Goal: Task Accomplishment & Management: Manage account settings

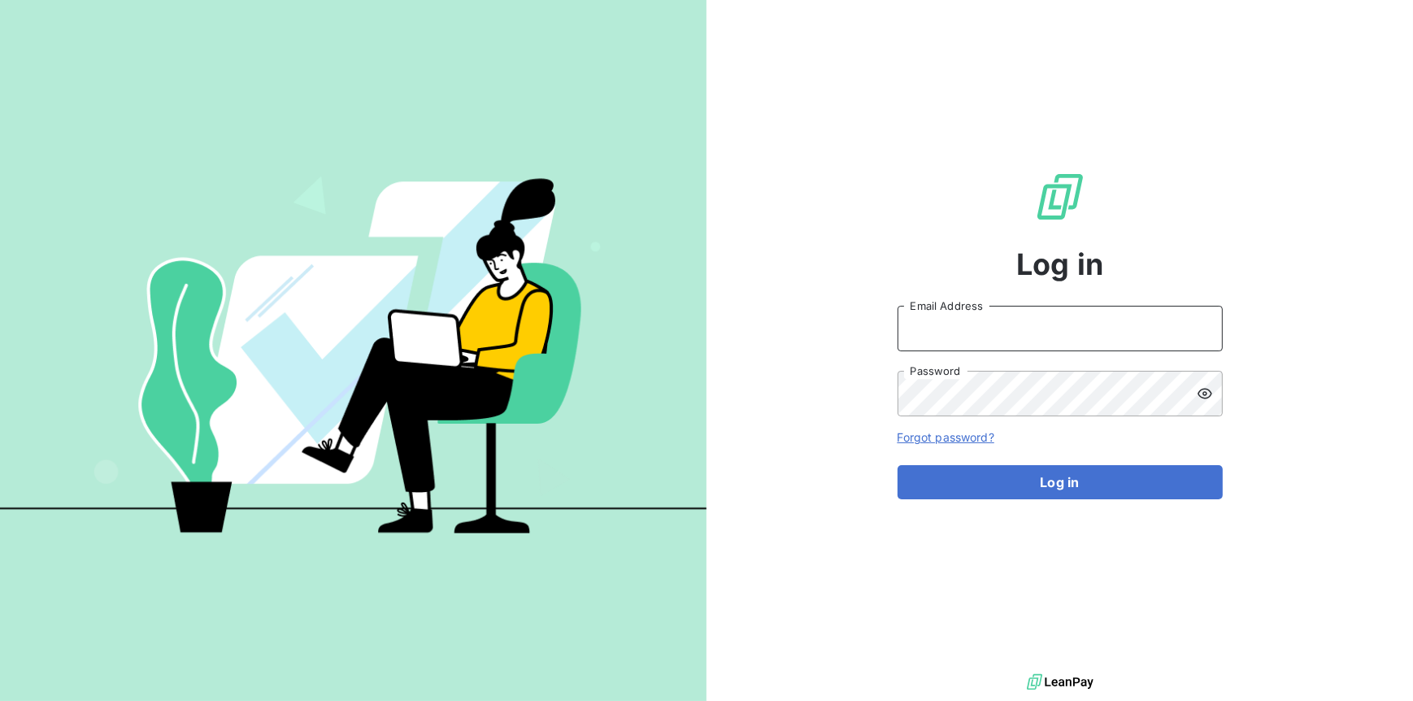
type input "[PERSON_NAME][EMAIL_ADDRESS][DOMAIN_NAME]"
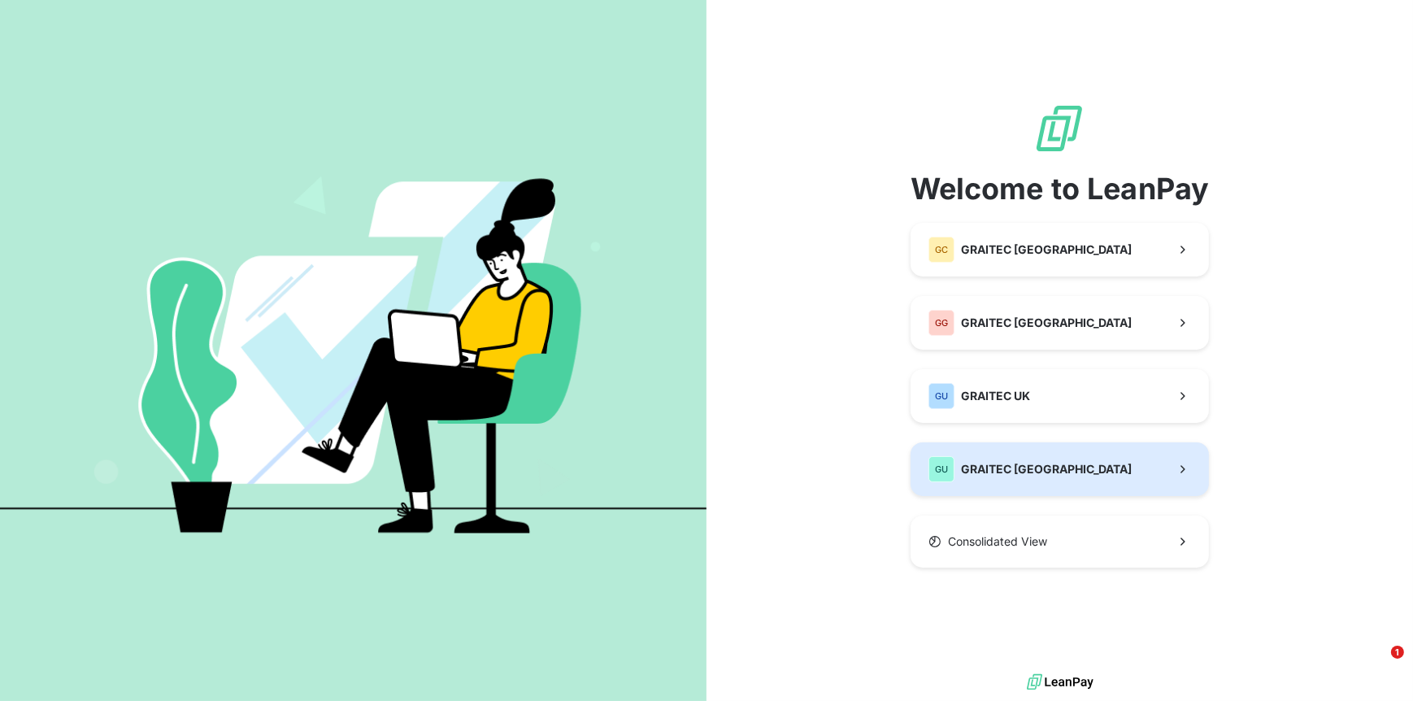
click at [991, 460] on div "GU GRAITEC [GEOGRAPHIC_DATA]" at bounding box center [1030, 469] width 204 height 26
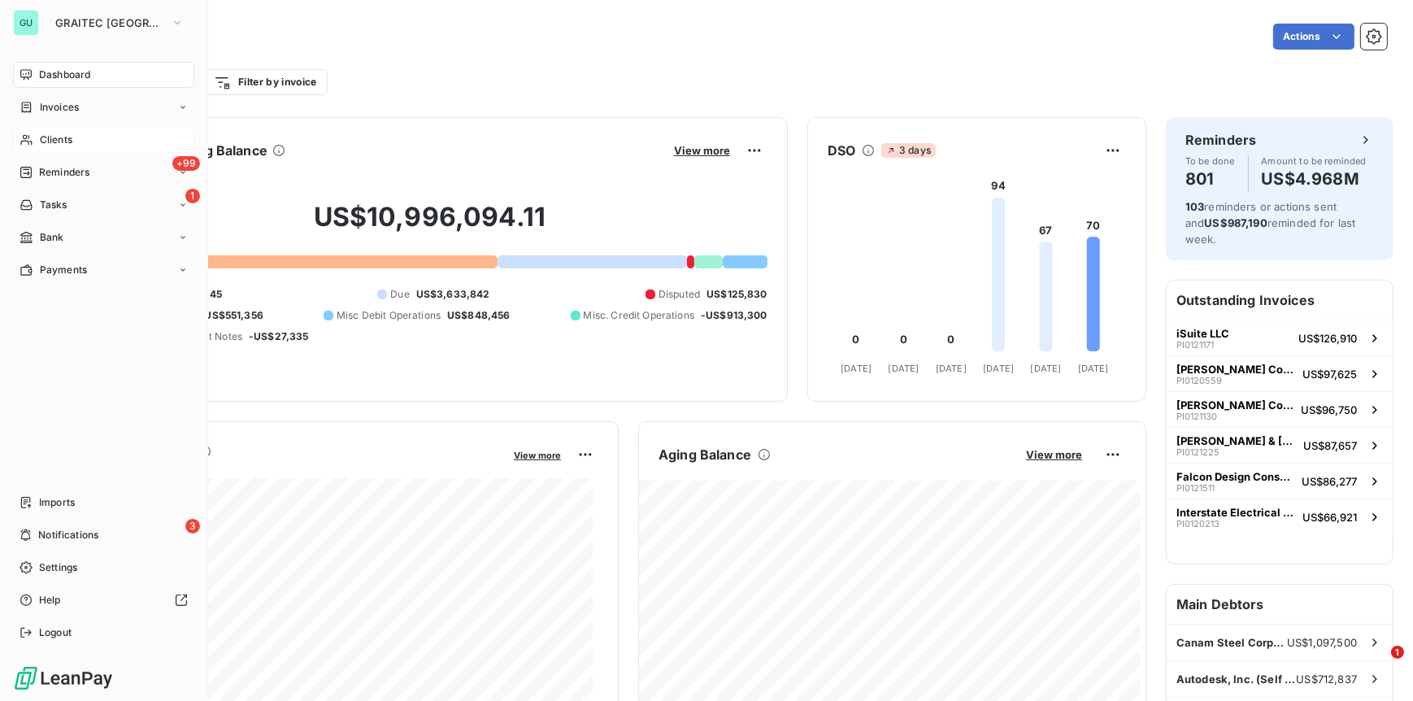
click at [59, 133] on span "Clients" at bounding box center [56, 140] width 33 height 15
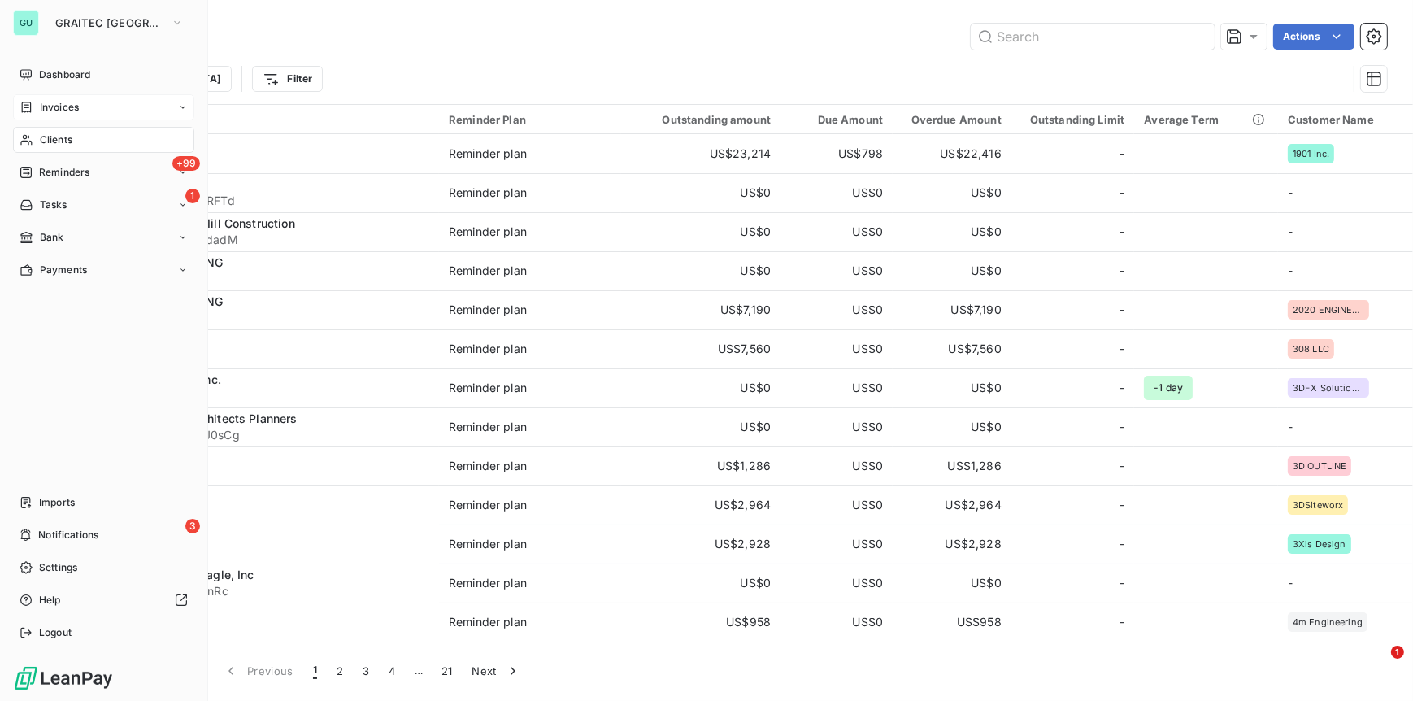
click at [59, 108] on span "Invoices" at bounding box center [59, 107] width 39 height 15
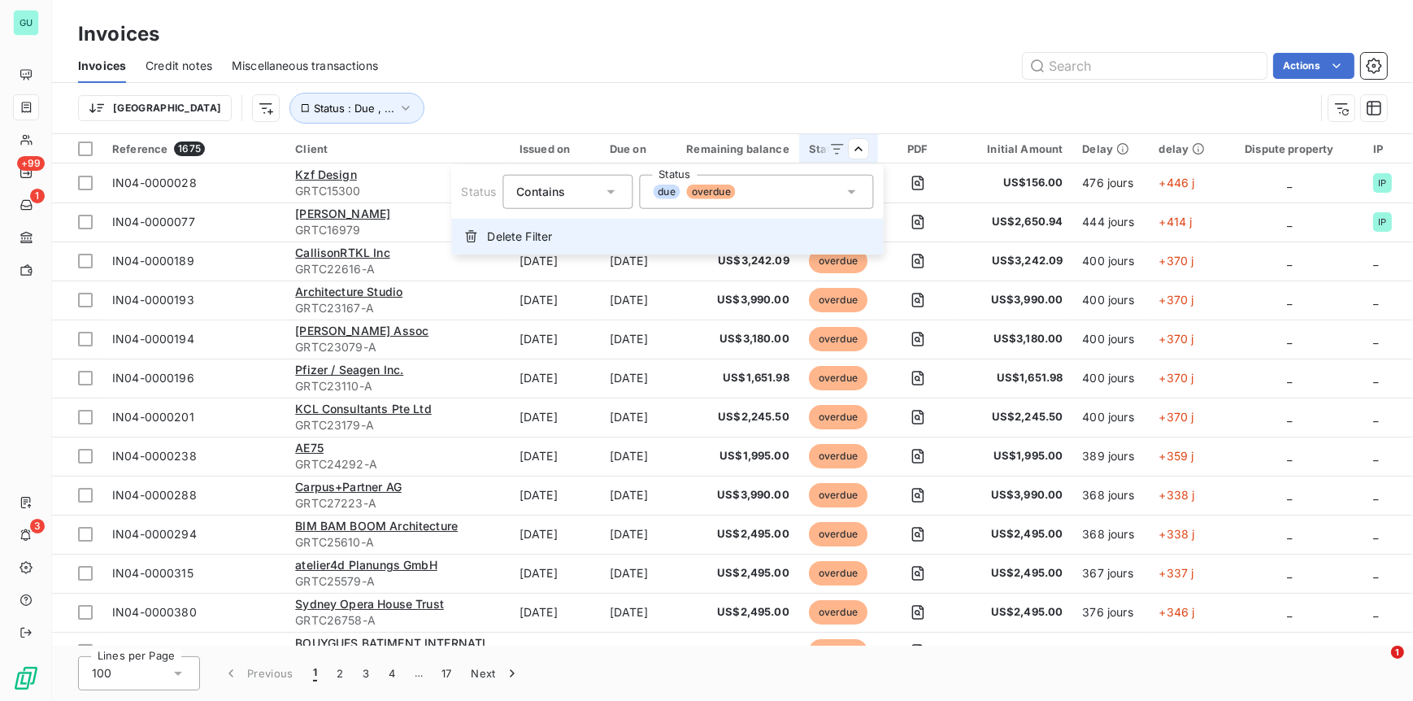
click at [526, 238] on span "Delete Filter" at bounding box center [519, 236] width 65 height 16
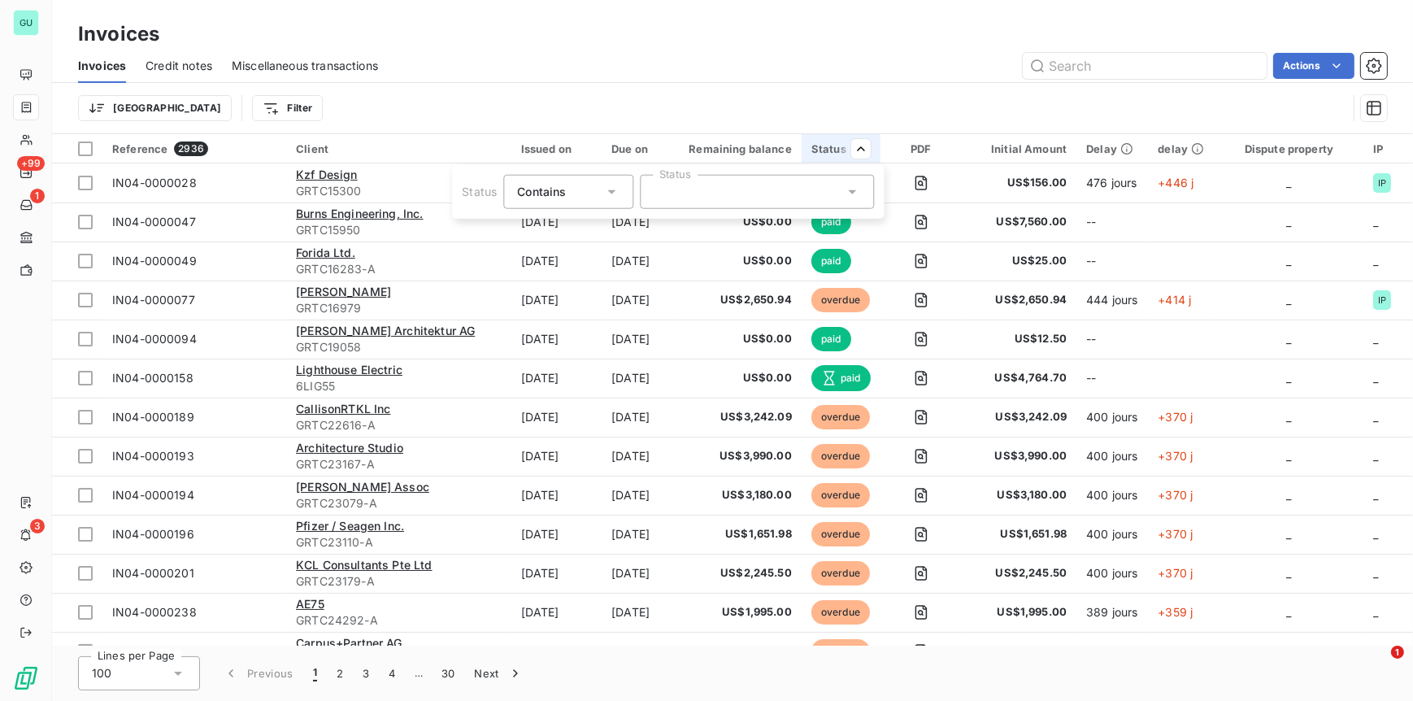
click at [584, 186] on div "Contains is" at bounding box center [560, 191] width 86 height 23
click at [547, 255] on span "Does not contain" at bounding box center [582, 259] width 93 height 14
click at [856, 184] on icon at bounding box center [852, 192] width 16 height 16
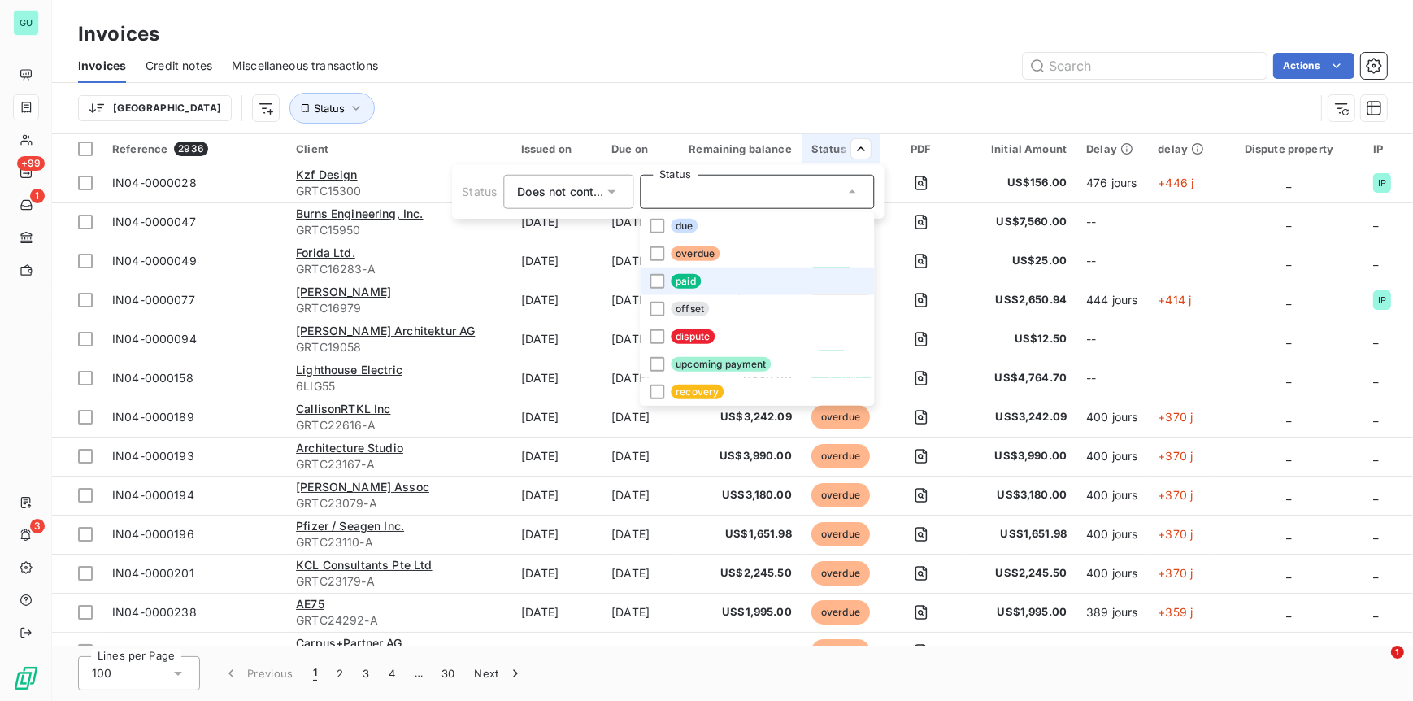
click at [696, 283] on span "paid" at bounding box center [686, 281] width 30 height 15
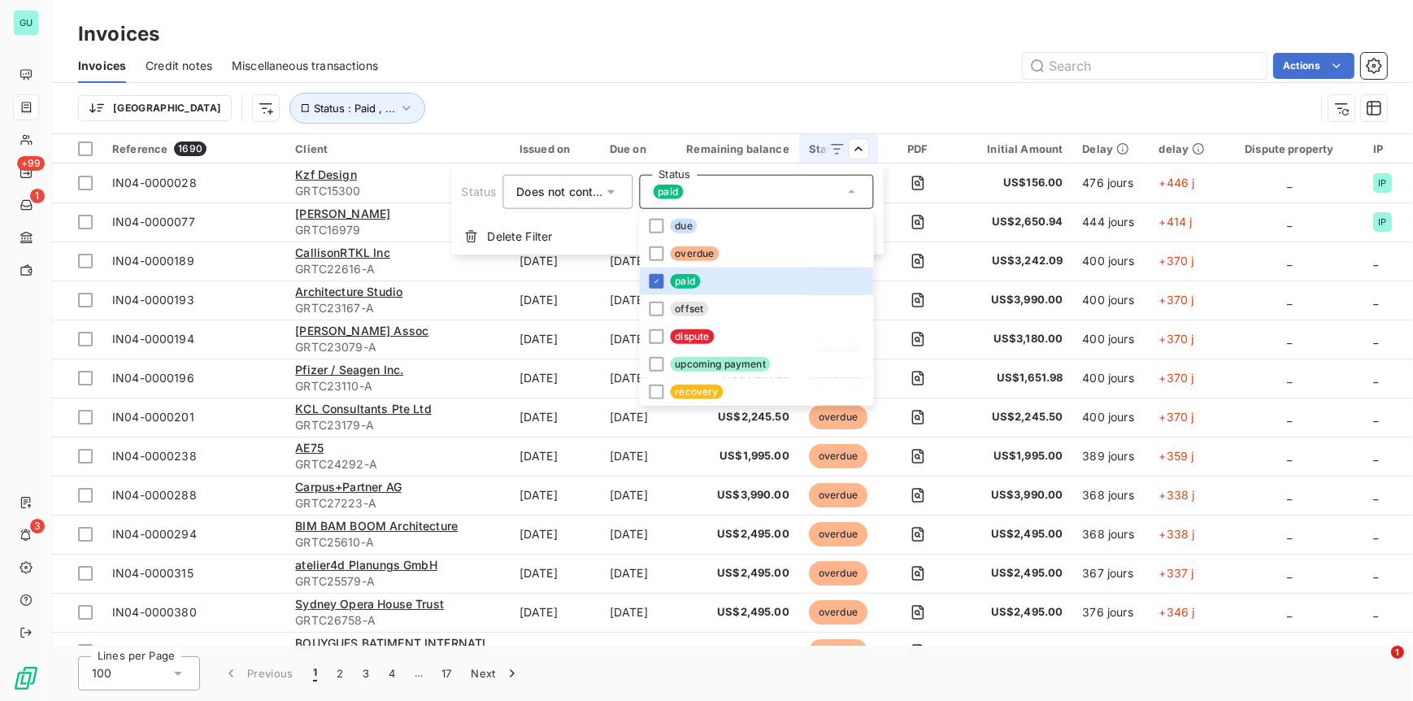
click at [1000, 371] on html "GU +99 1 3 Invoices Invoices Credit notes Miscellaneous transactions Actions [G…" at bounding box center [706, 350] width 1413 height 701
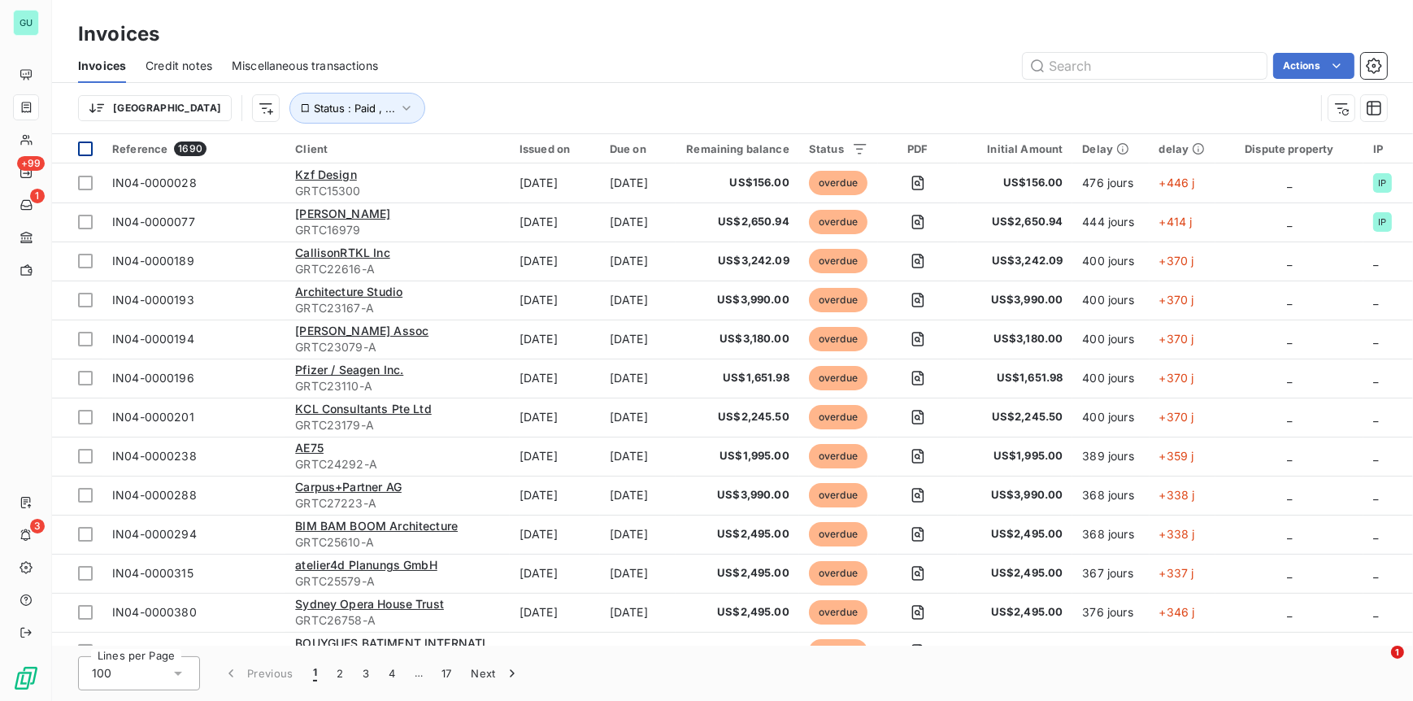
click at [83, 148] on div at bounding box center [85, 148] width 15 height 15
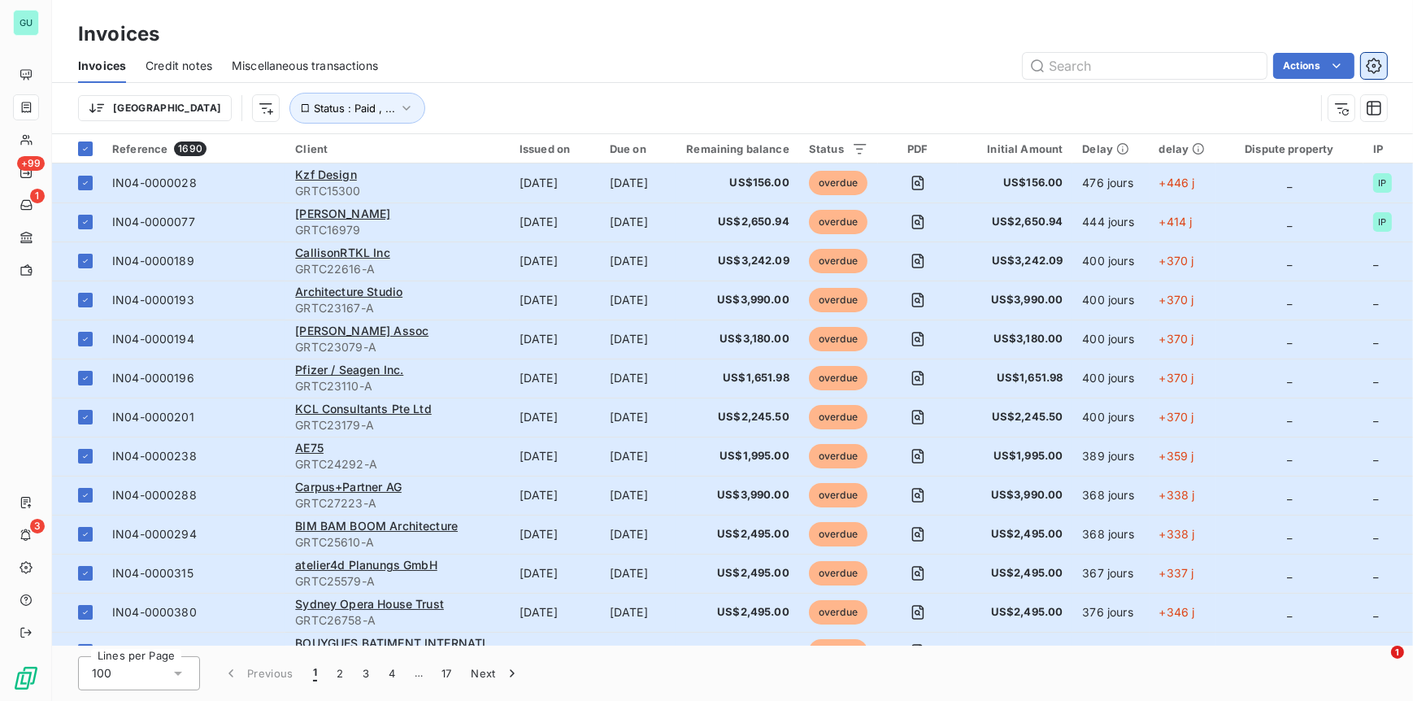
click at [1371, 69] on icon "button" at bounding box center [1374, 66] width 16 height 16
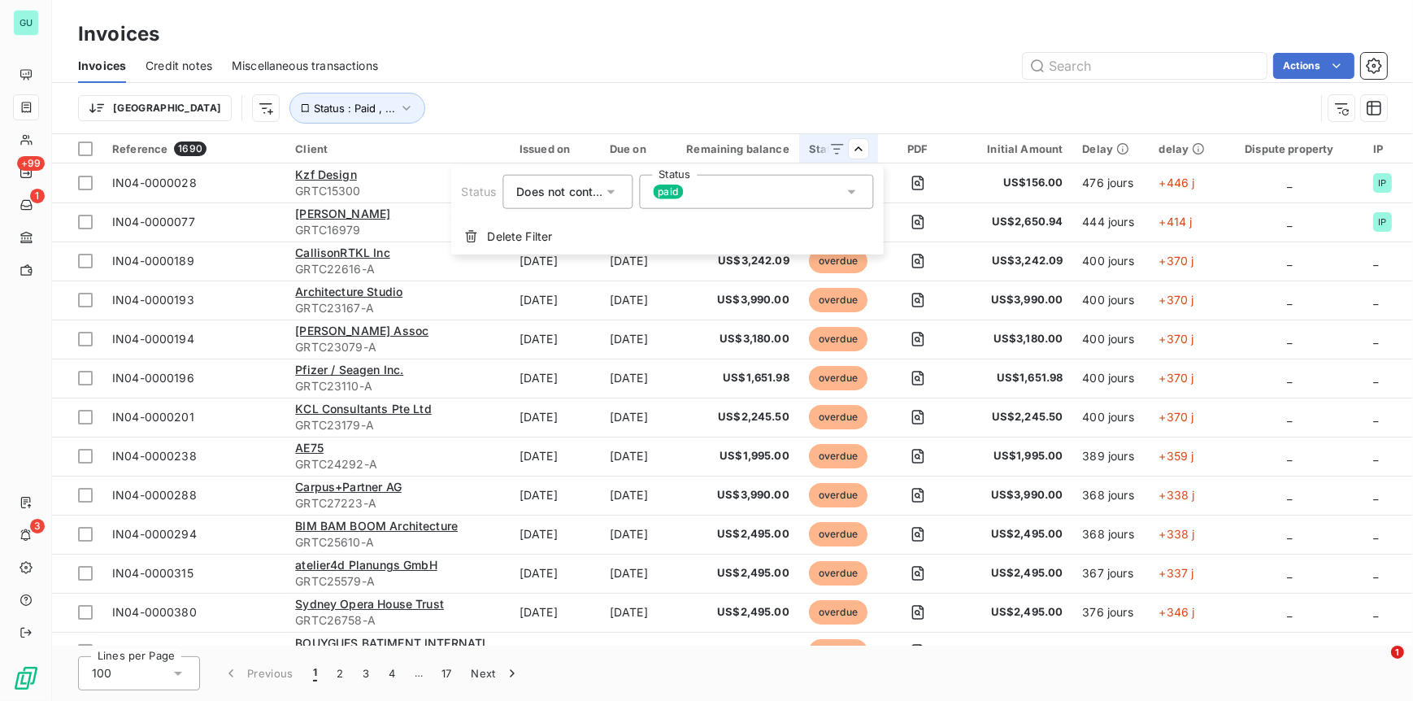
click at [845, 189] on icon at bounding box center [851, 192] width 16 height 16
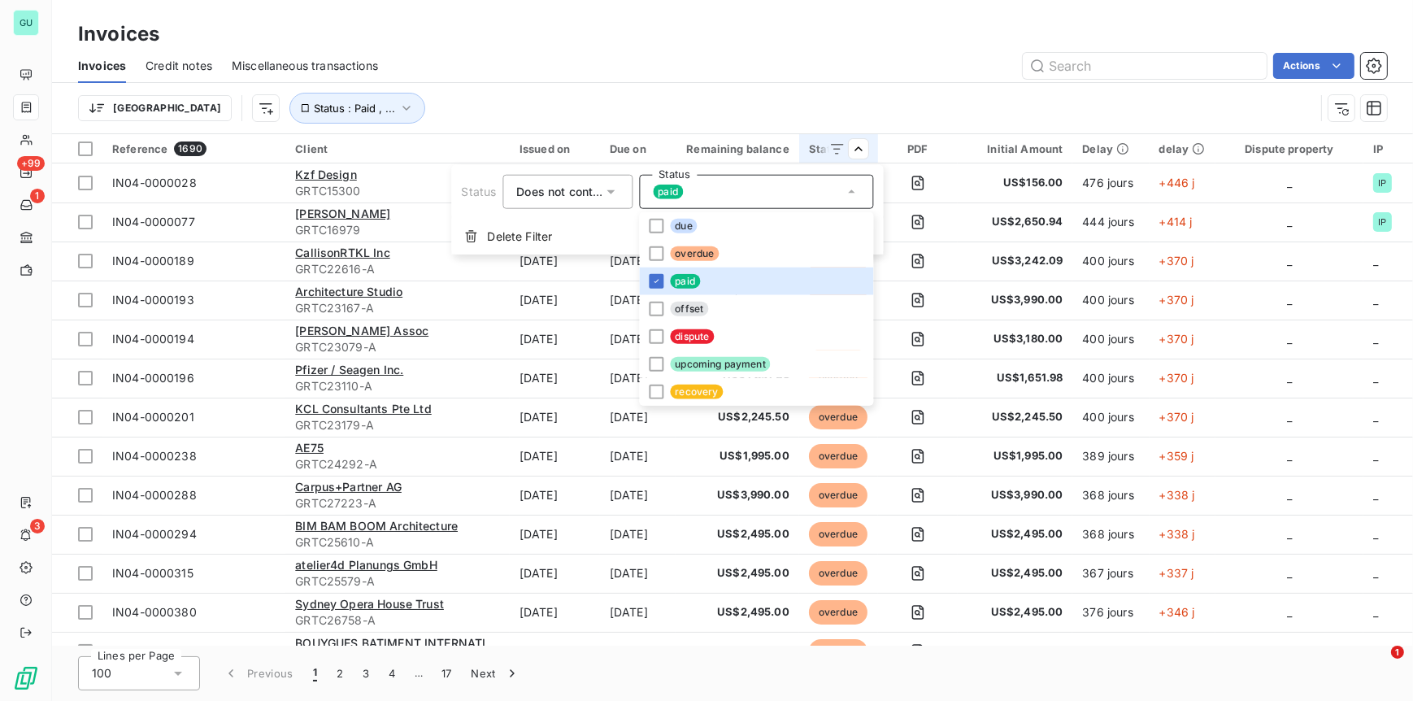
click at [610, 184] on icon at bounding box center [610, 192] width 16 height 16
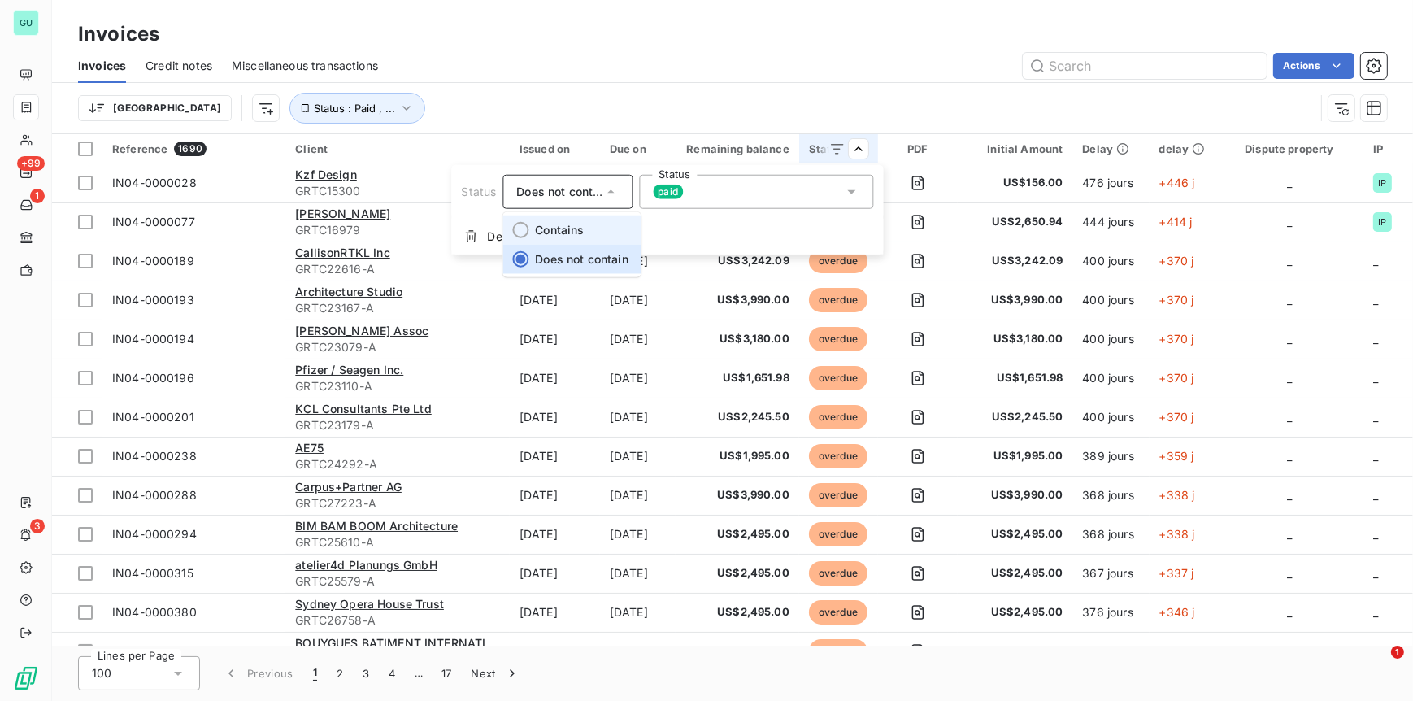
click at [573, 233] on span "Contains" at bounding box center [559, 230] width 49 height 14
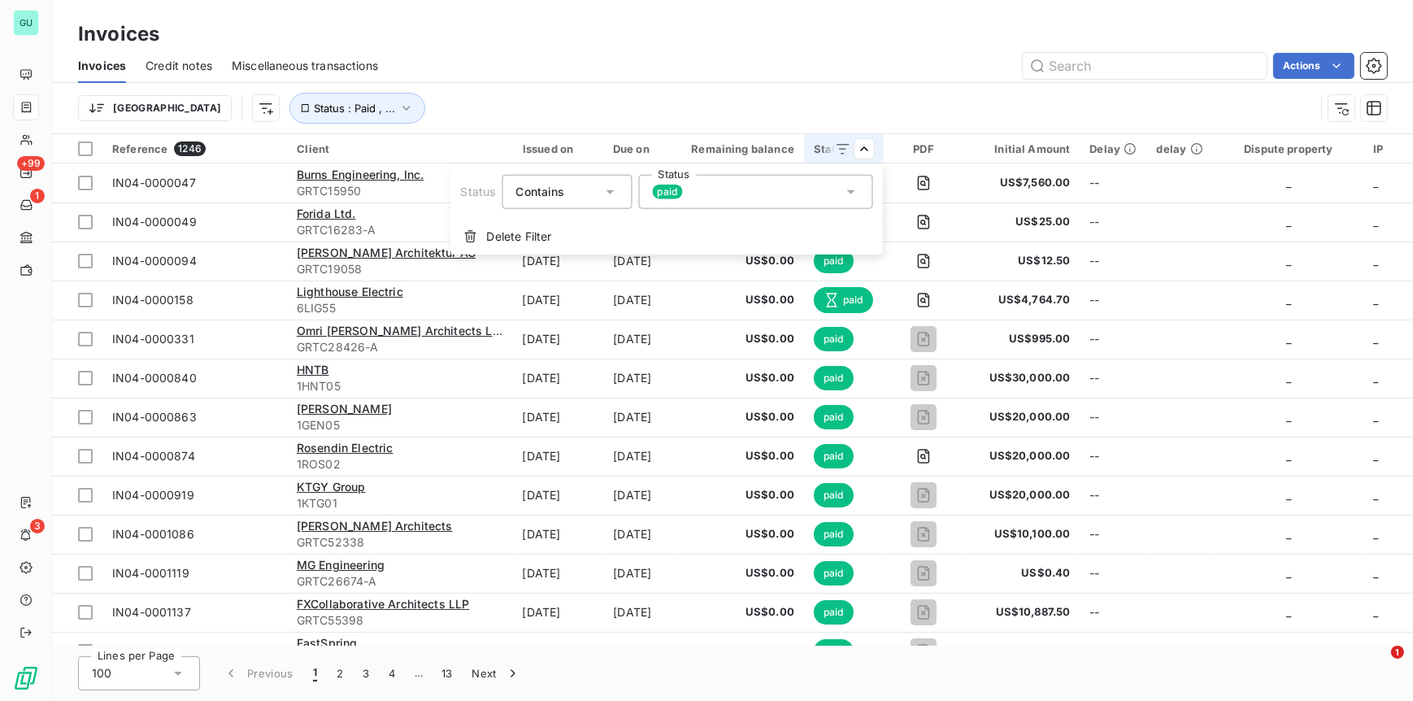
click at [619, 193] on div "Status Contains Status paid" at bounding box center [667, 192] width 412 height 34
click at [722, 183] on div "paid" at bounding box center [755, 192] width 234 height 34
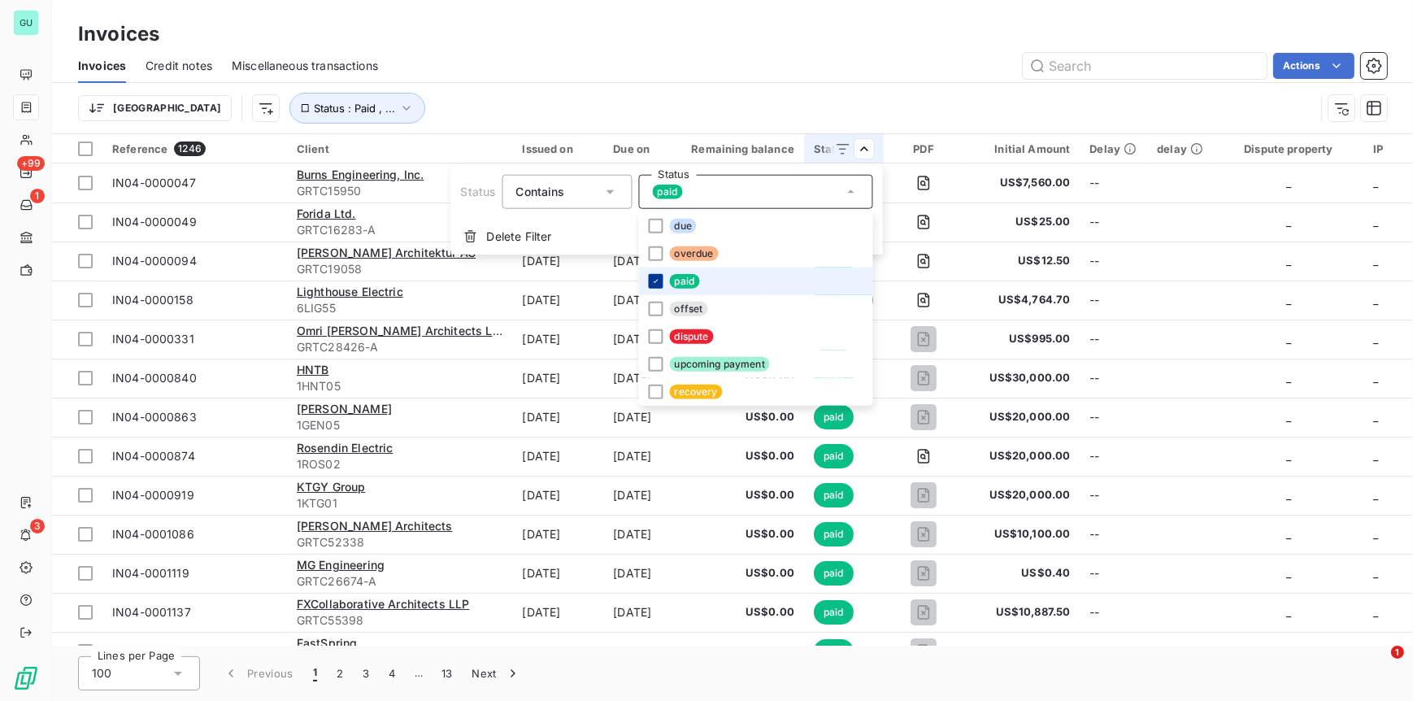
click at [658, 281] on icon at bounding box center [655, 281] width 10 height 10
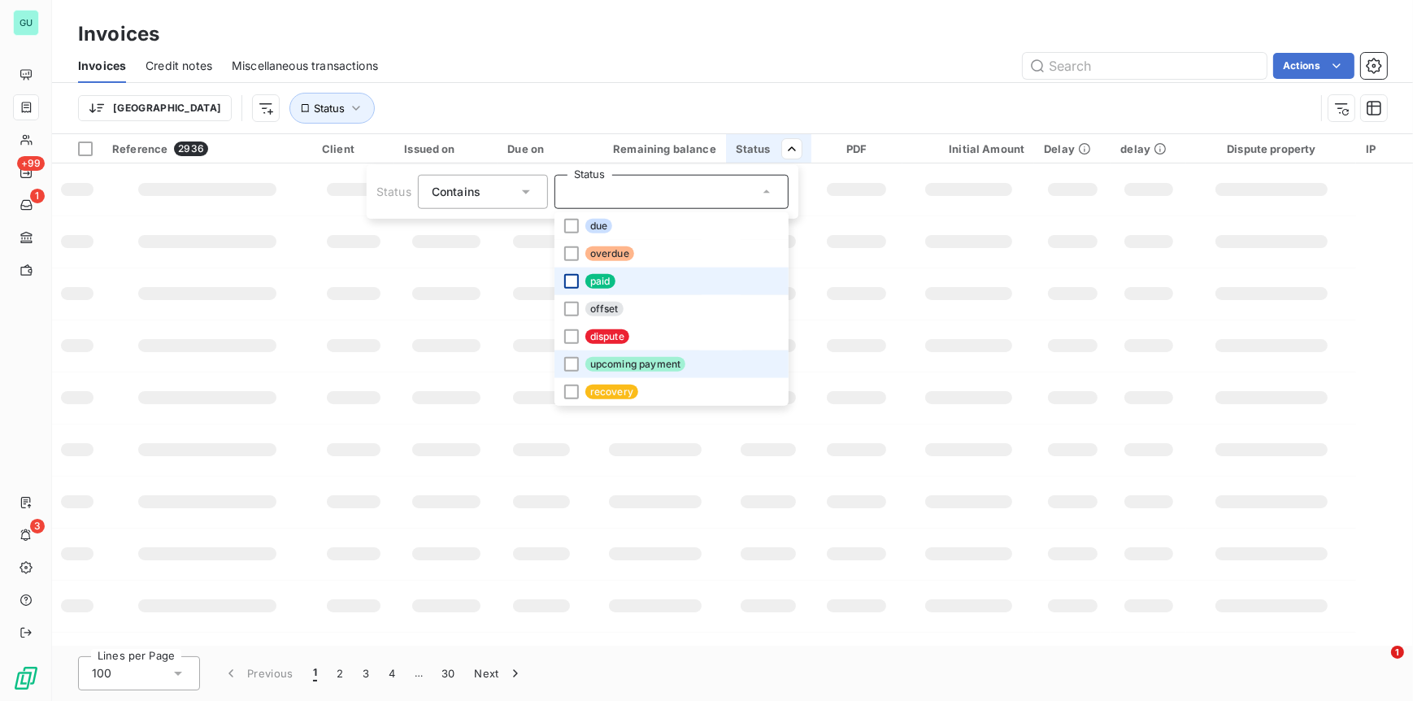
click at [585, 359] on span "upcoming payment" at bounding box center [635, 364] width 100 height 15
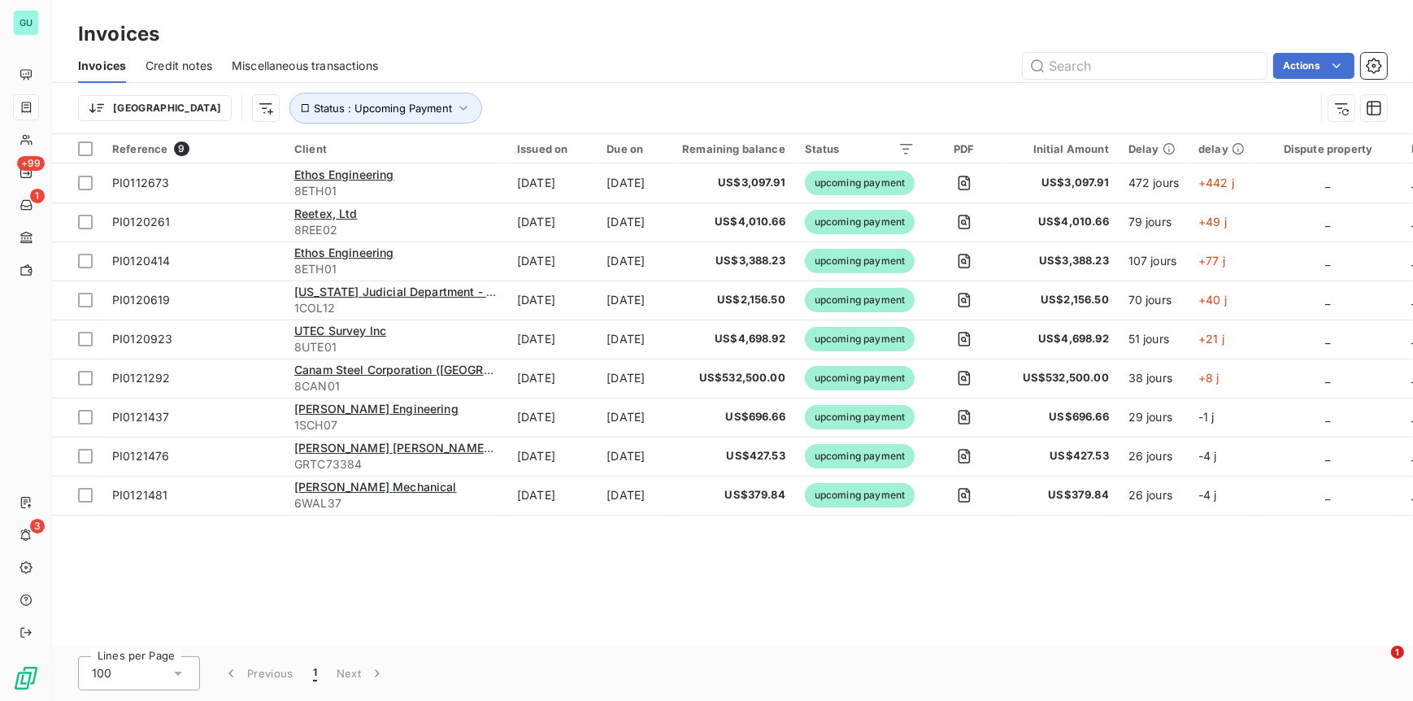
drag, startPoint x: 907, startPoint y: 630, endPoint x: 895, endPoint y: 619, distance: 16.1
click at [906, 628] on html "GU +99 1 3 Invoices Invoices Credit notes Miscellaneous transactions Actions [G…" at bounding box center [706, 350] width 1413 height 701
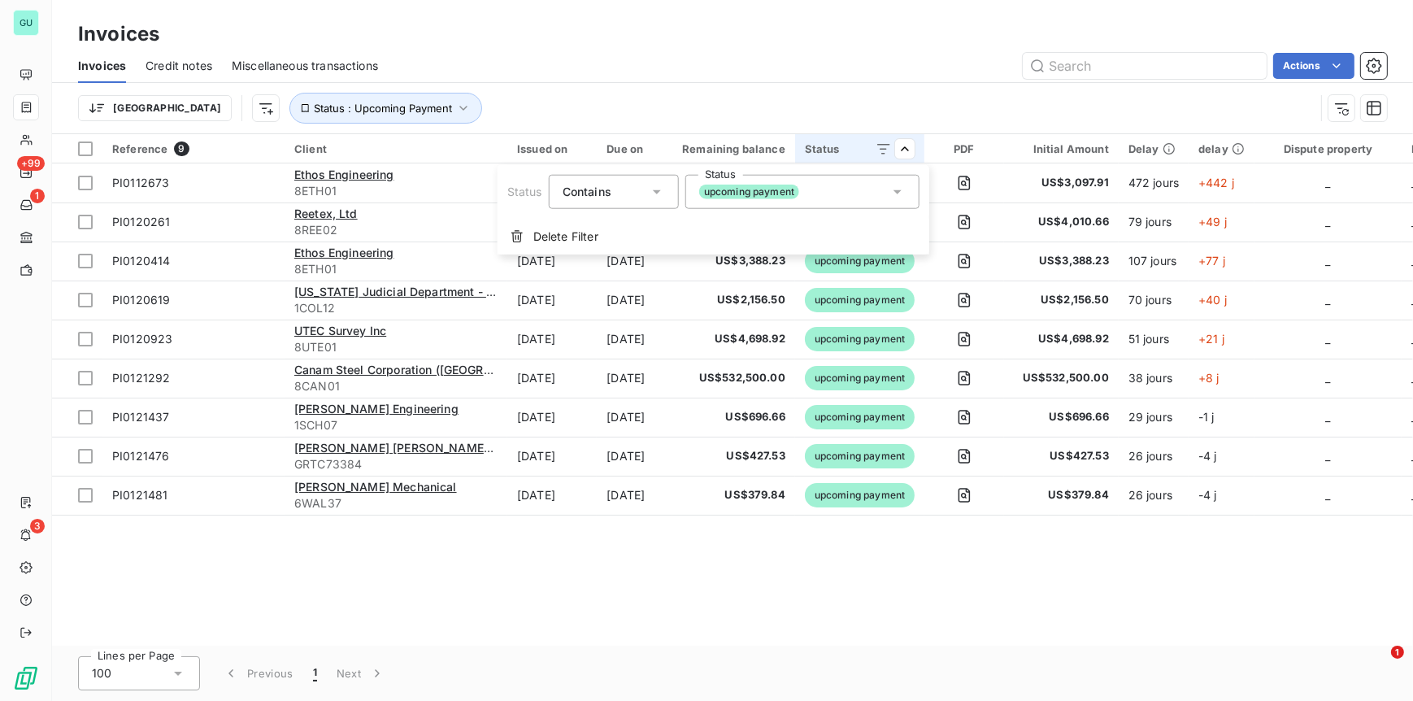
click at [896, 189] on icon at bounding box center [897, 192] width 16 height 16
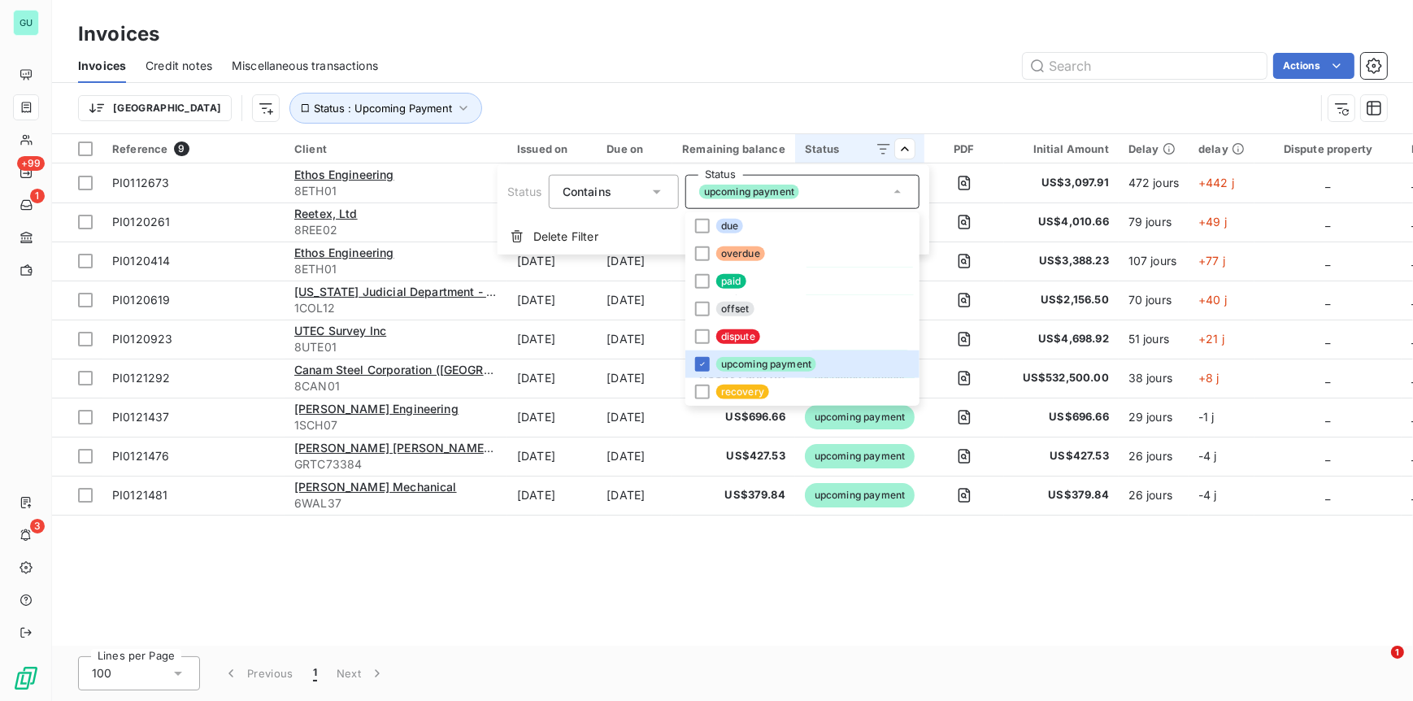
click at [645, 202] on div "Contains is" at bounding box center [606, 191] width 86 height 23
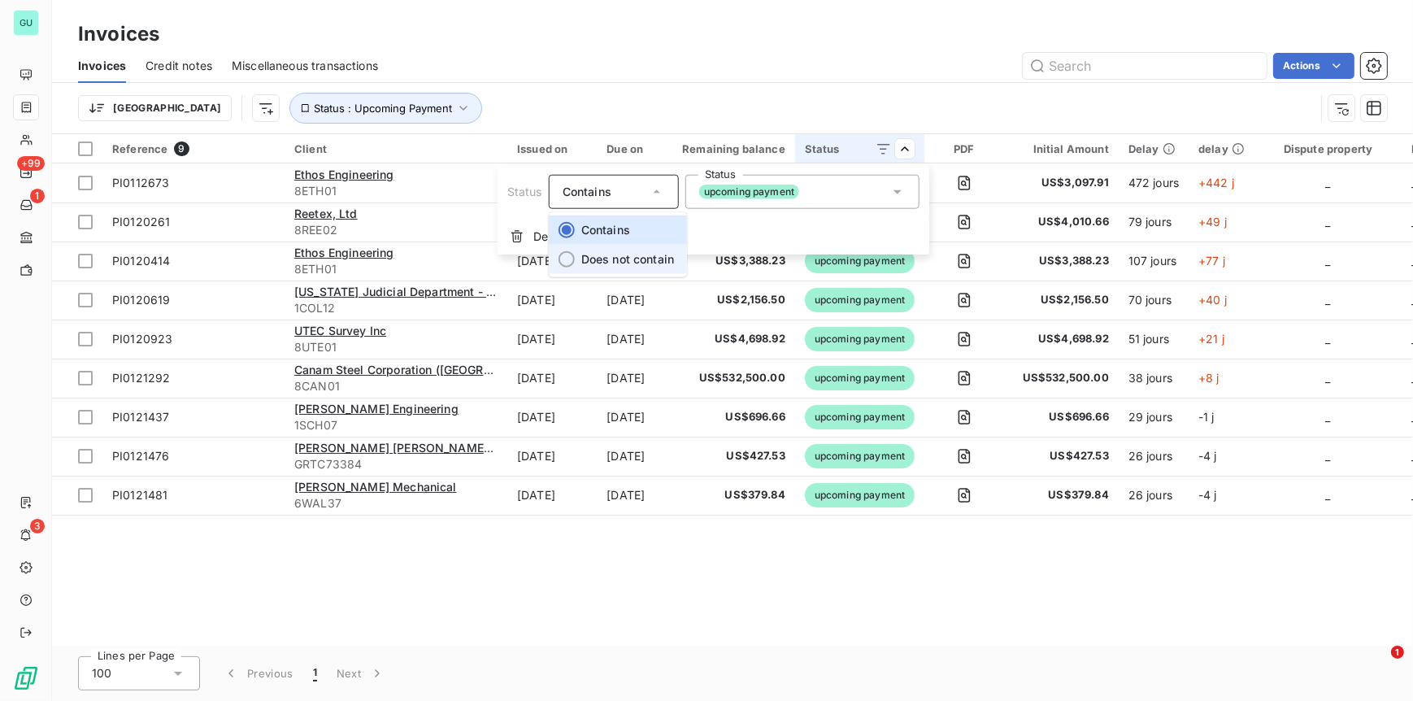
click at [616, 252] on span "Does not contain" at bounding box center [627, 259] width 93 height 14
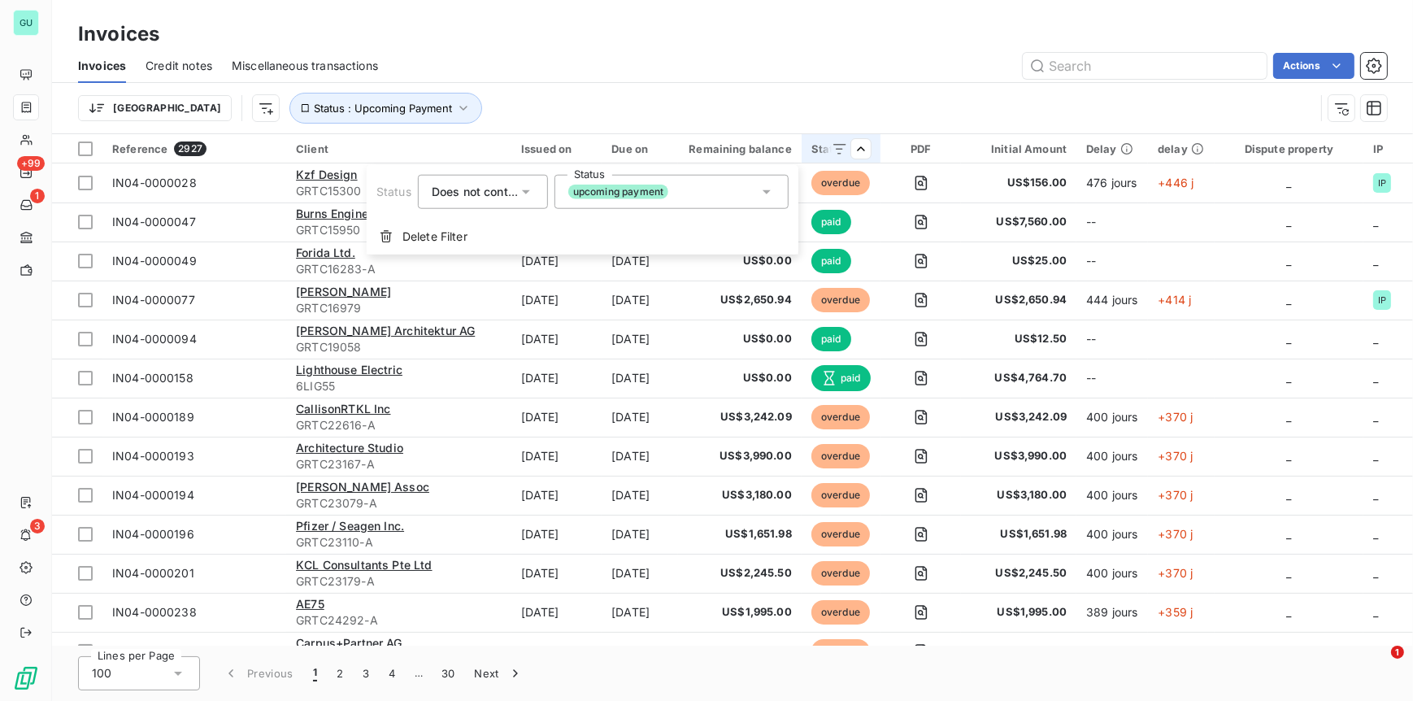
click at [752, 192] on div "upcoming payment" at bounding box center [671, 192] width 234 height 34
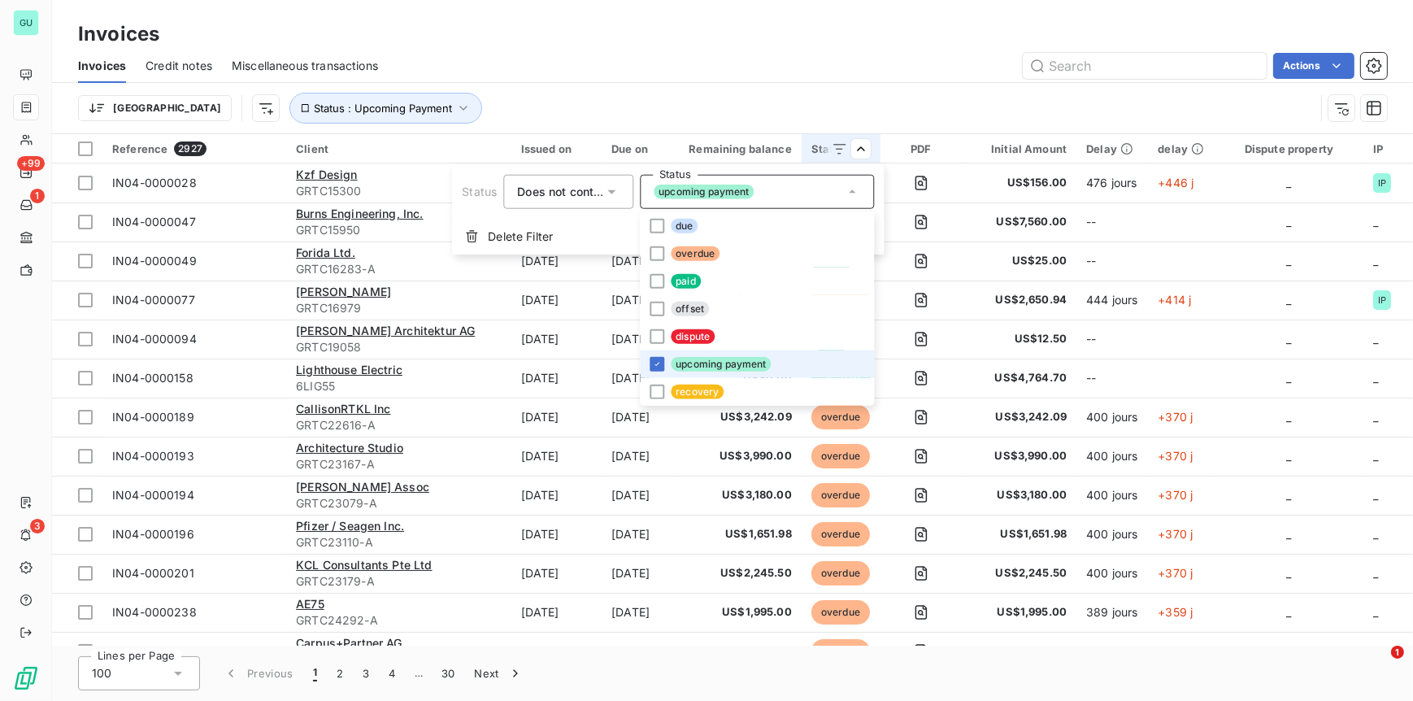
click at [667, 356] on li "upcoming payment" at bounding box center [757, 364] width 234 height 28
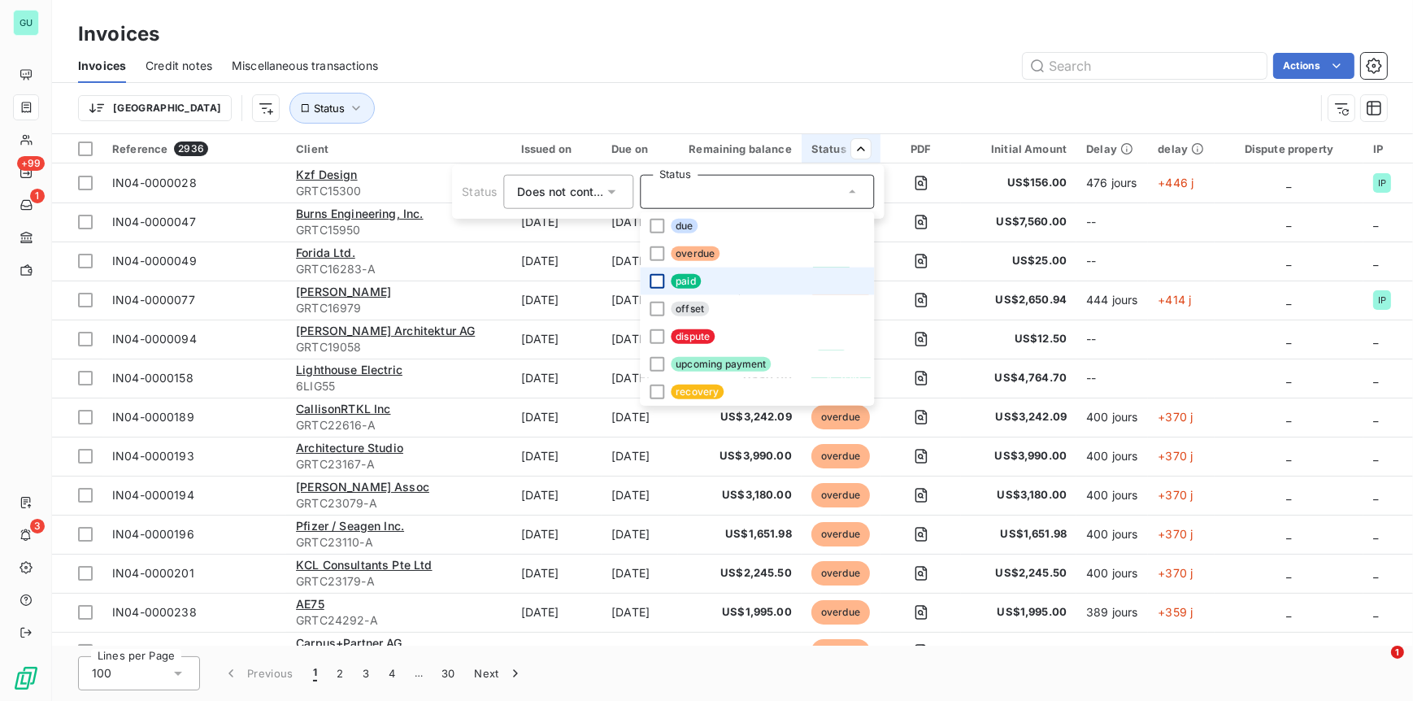
click at [663, 276] on div at bounding box center [657, 281] width 15 height 15
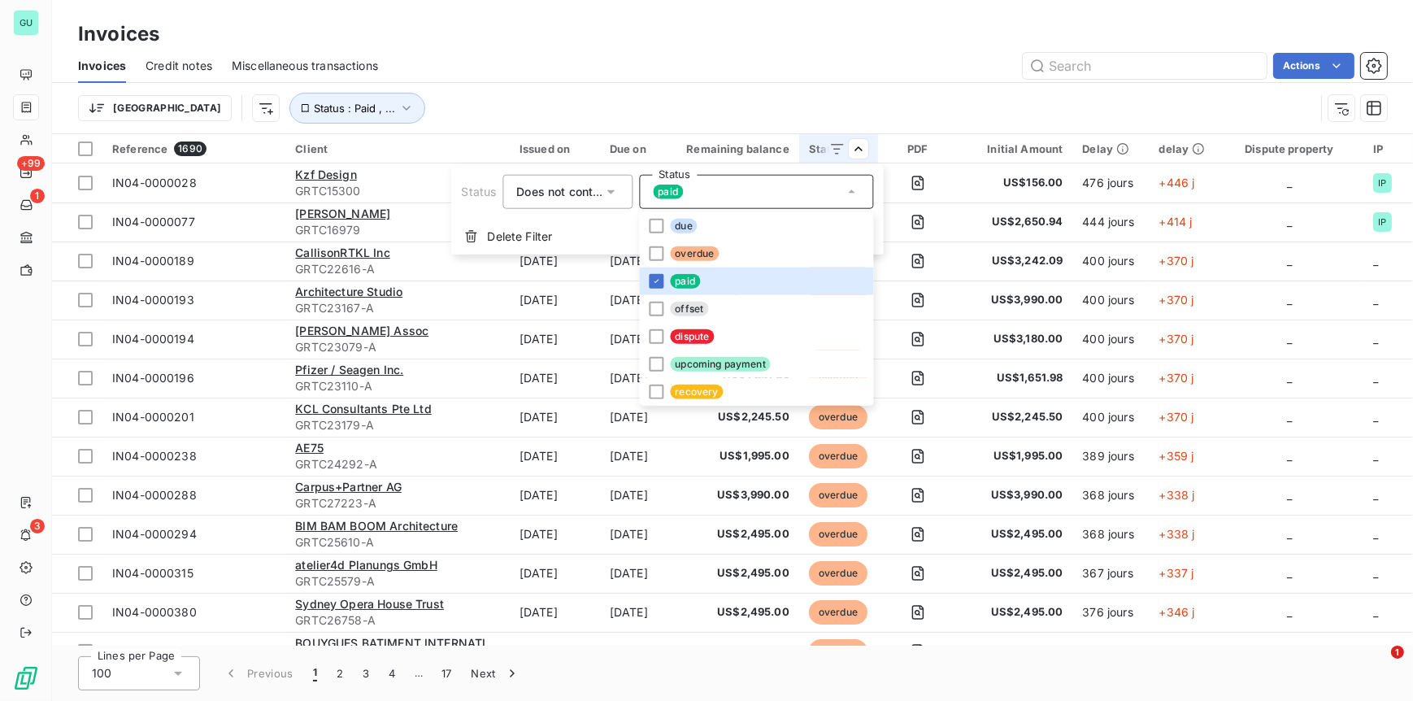
click at [1012, 378] on html "GU +99 1 3 Invoices Invoices Credit notes Miscellaneous transactions Actions [G…" at bounding box center [706, 350] width 1413 height 701
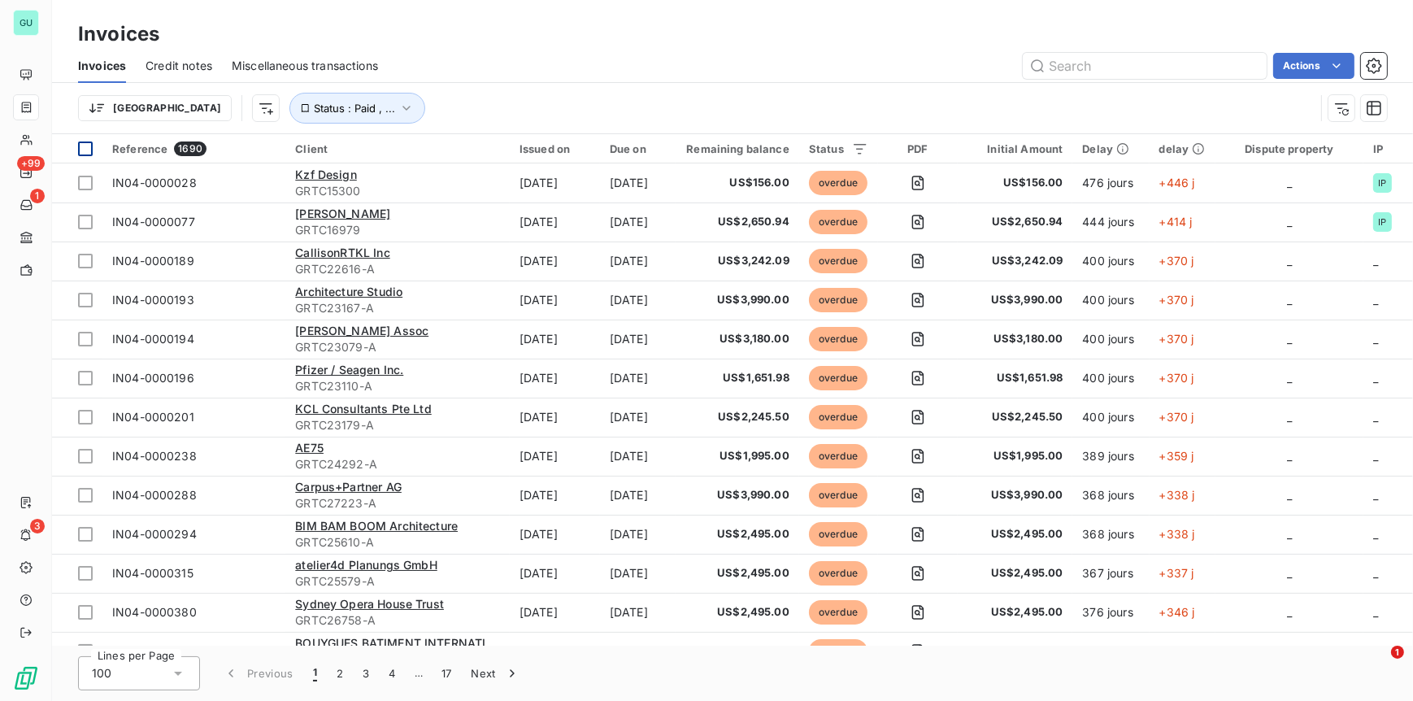
click at [82, 143] on div at bounding box center [85, 148] width 15 height 15
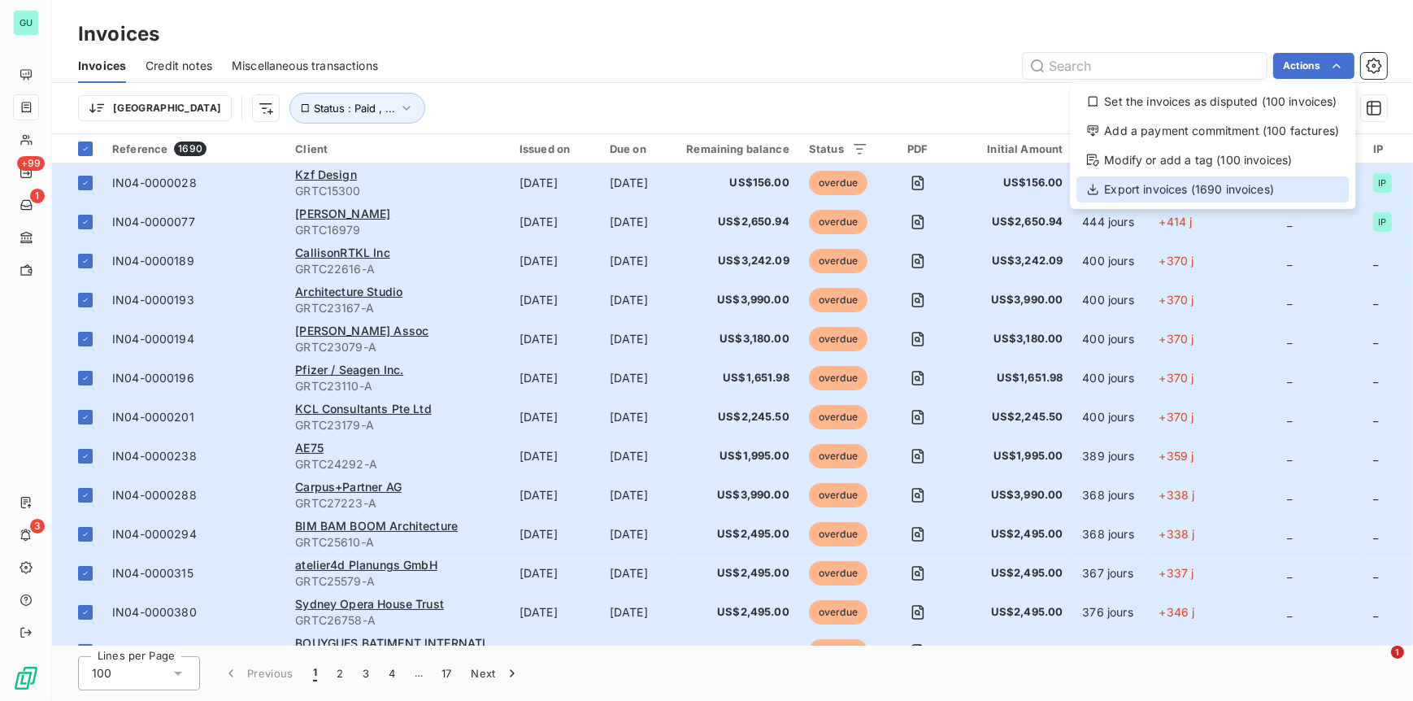
click at [1160, 189] on div "Export invoices (1690 invoices)" at bounding box center [1212, 189] width 272 height 26
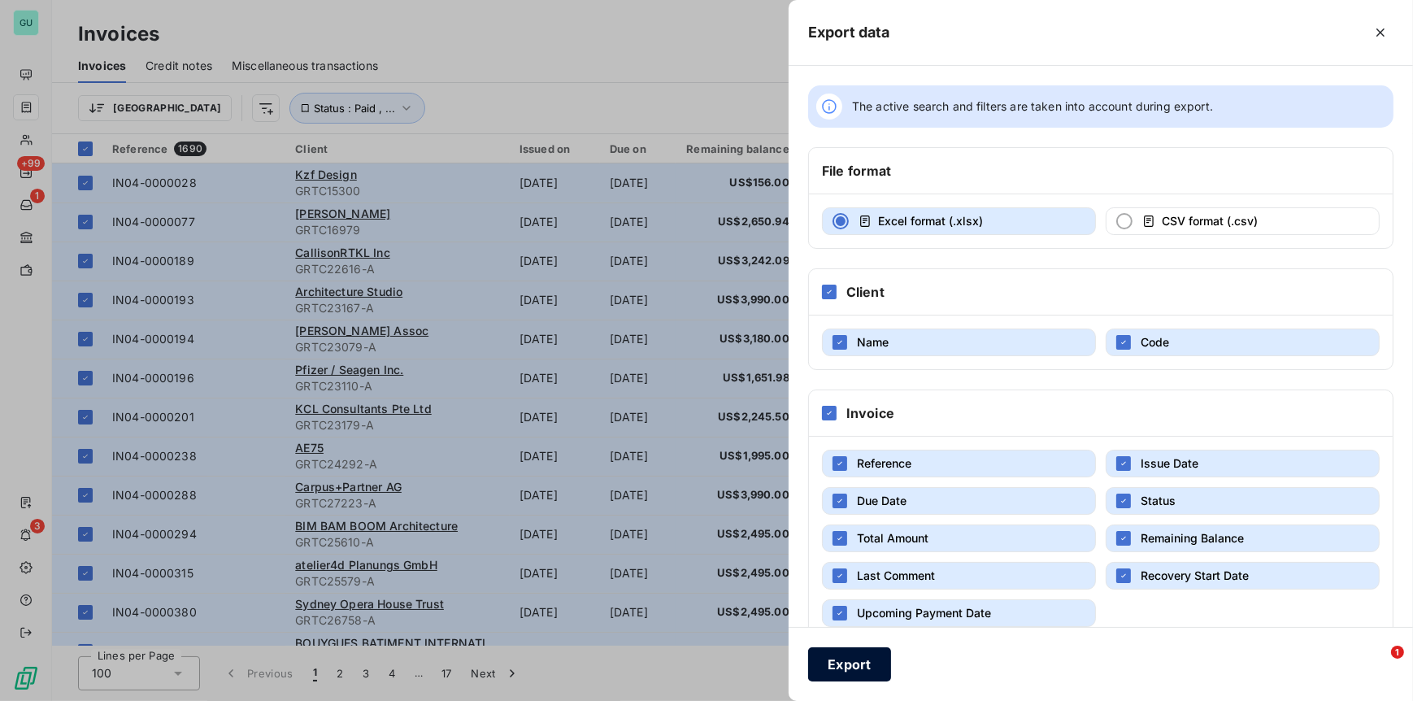
click at [867, 650] on button "Export" at bounding box center [849, 664] width 83 height 34
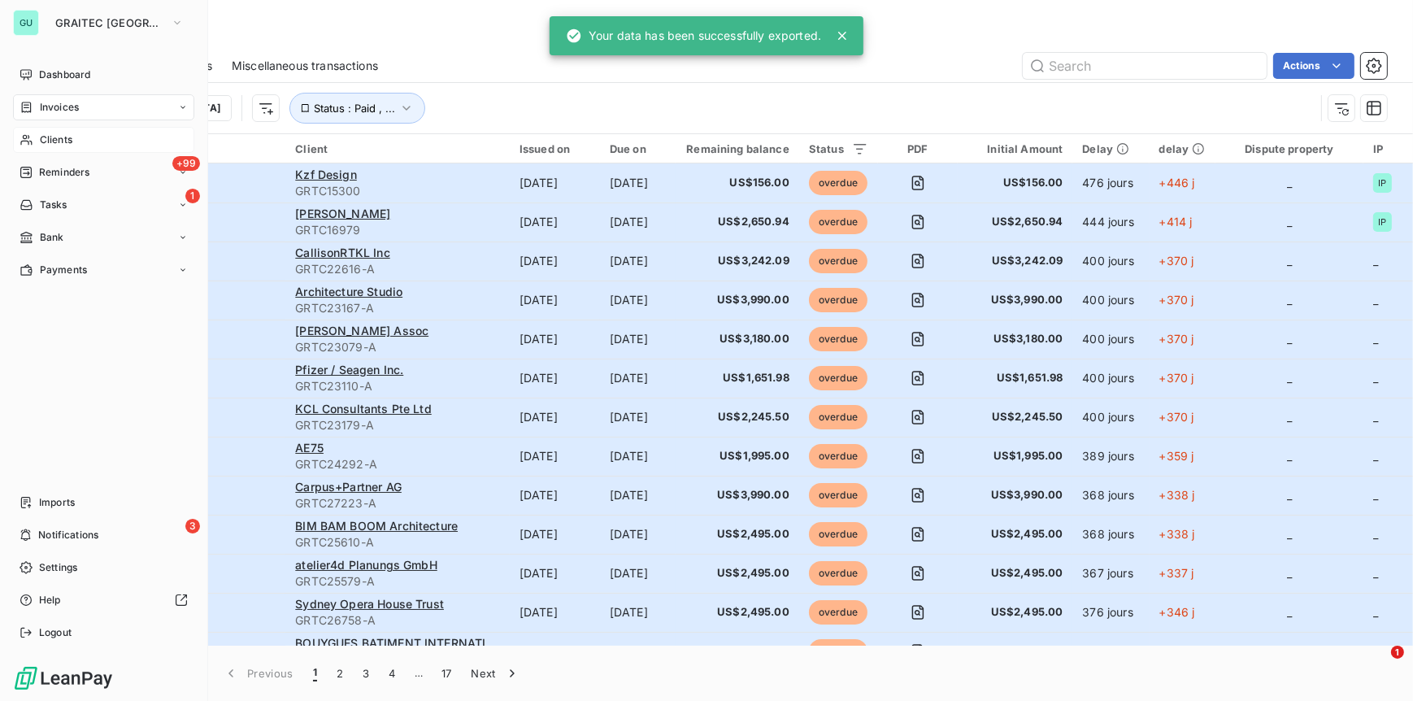
click at [53, 140] on span "Clients" at bounding box center [56, 140] width 33 height 15
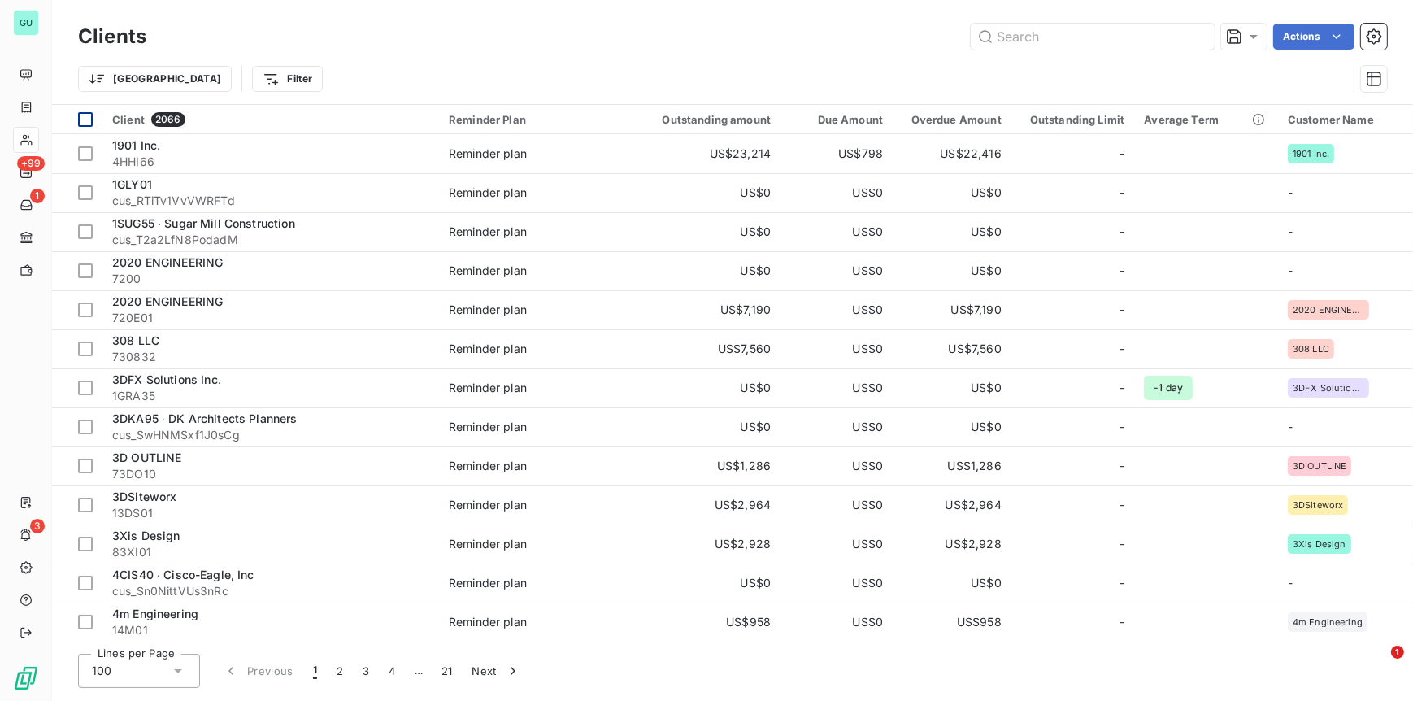
click at [80, 115] on div at bounding box center [85, 119] width 15 height 15
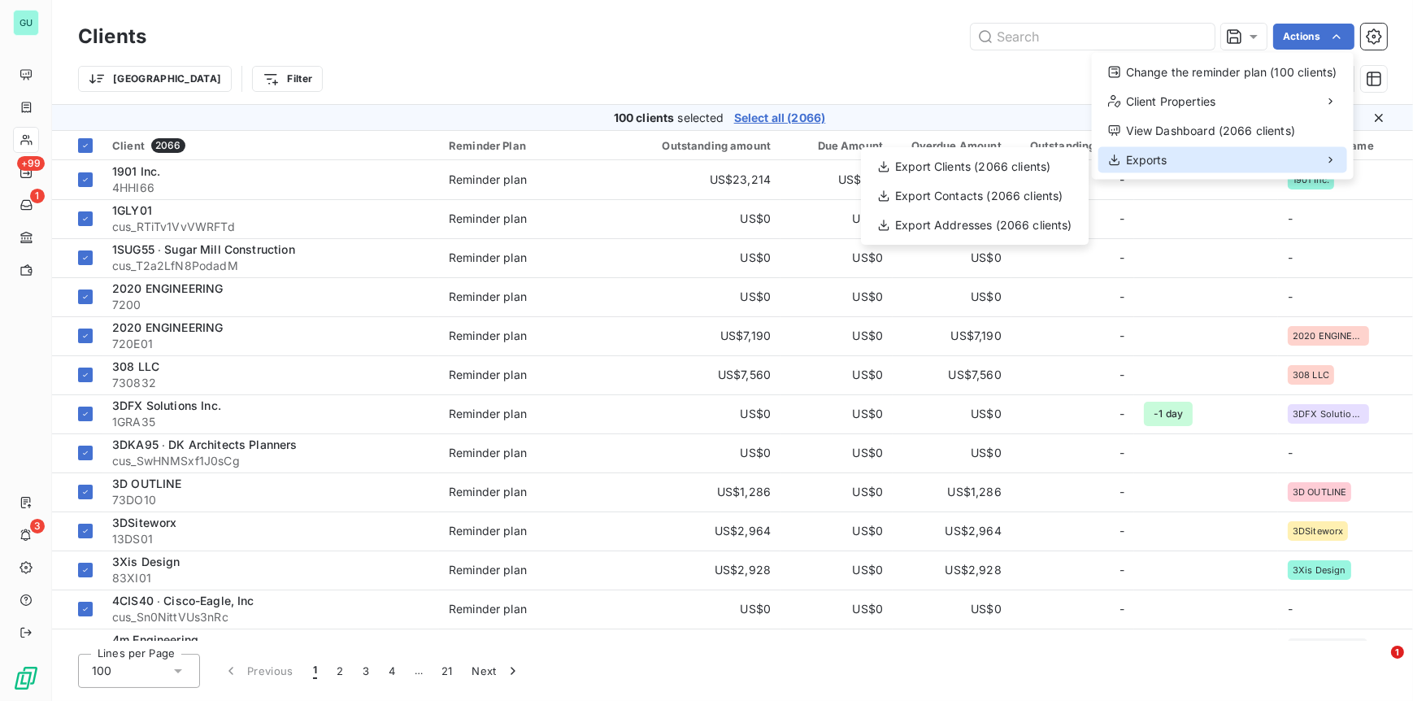
click at [1162, 154] on span "Exports" at bounding box center [1146, 160] width 41 height 16
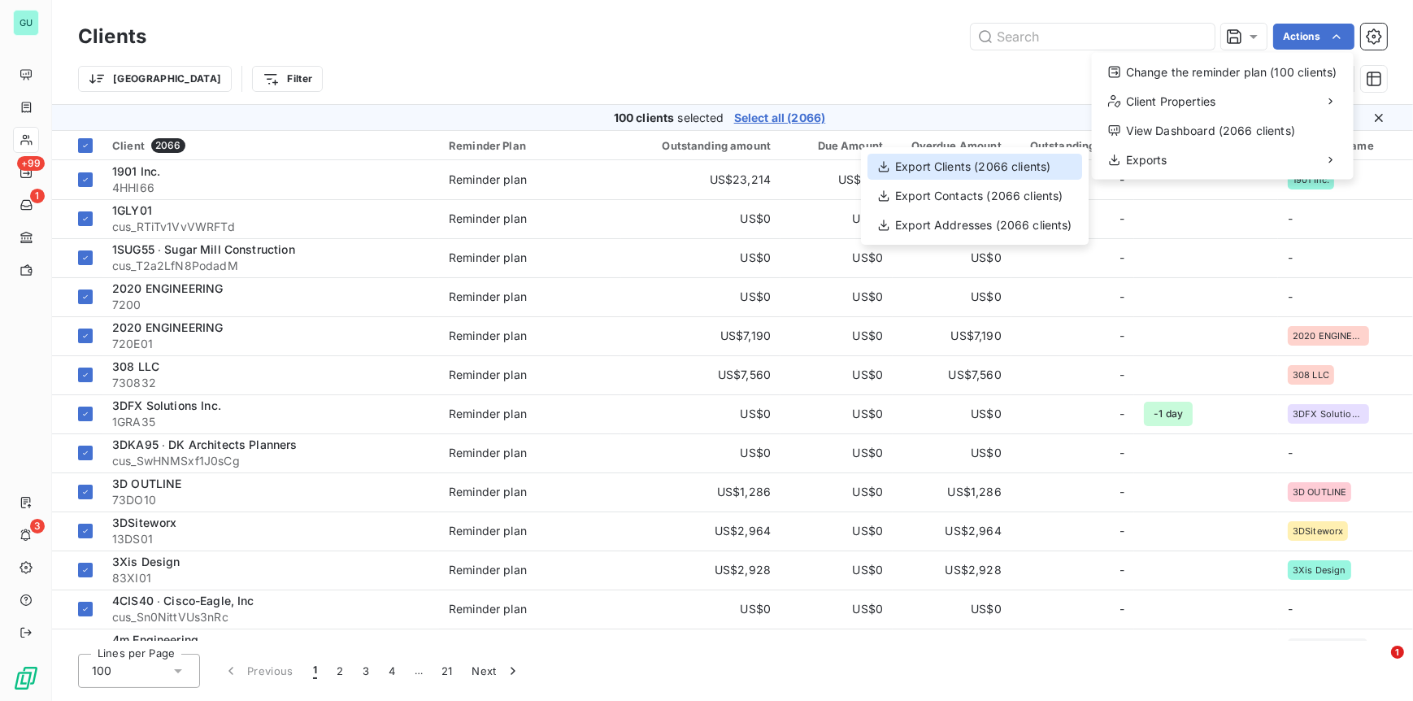
click at [1007, 165] on div "Export Clients (2066 clients)" at bounding box center [974, 167] width 215 height 26
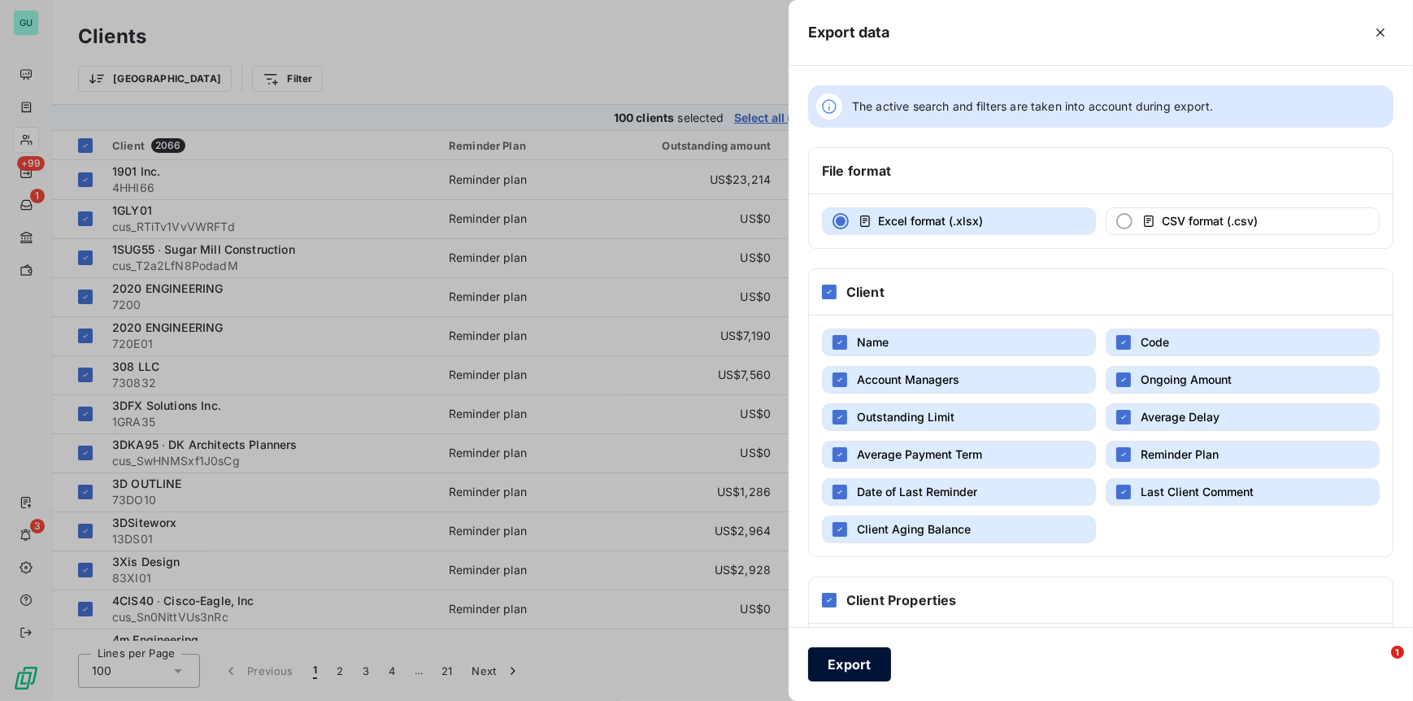
click at [826, 656] on button "Export" at bounding box center [849, 664] width 83 height 34
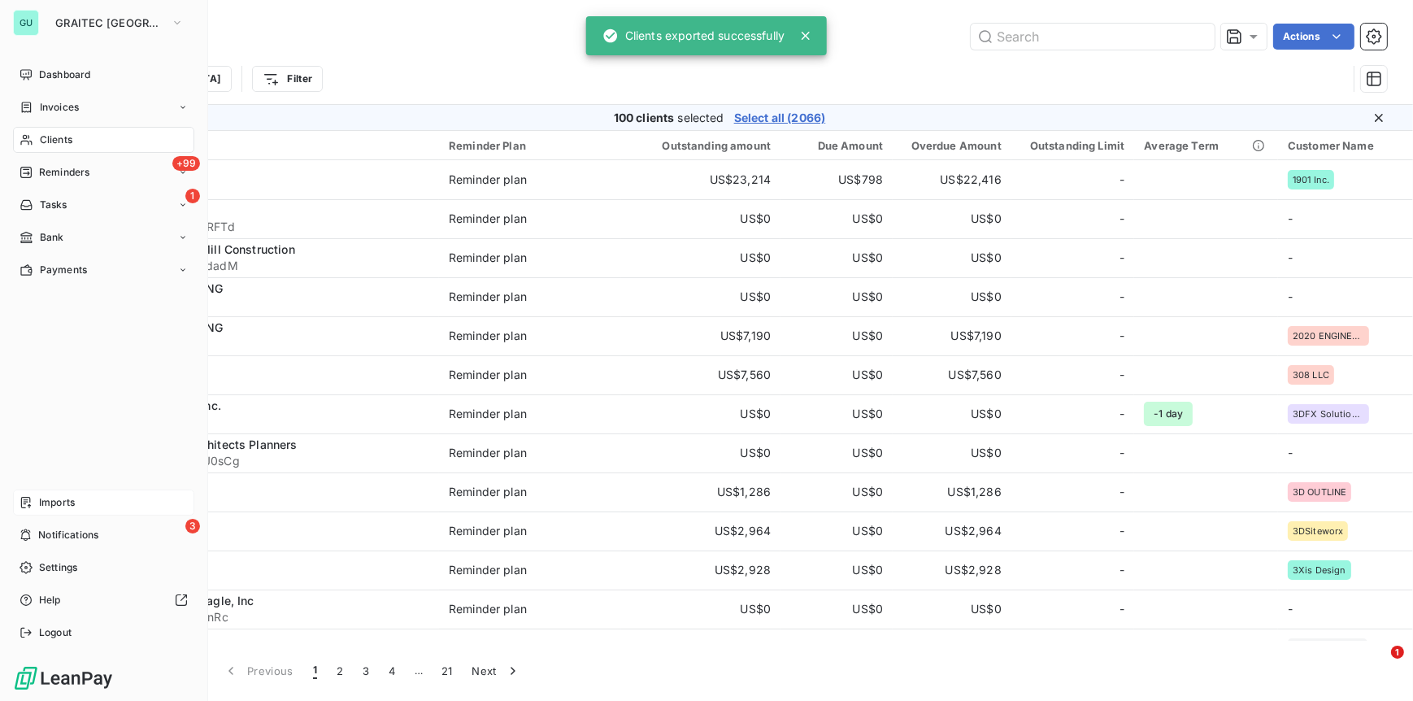
click at [74, 508] on span "Imports" at bounding box center [57, 502] width 36 height 15
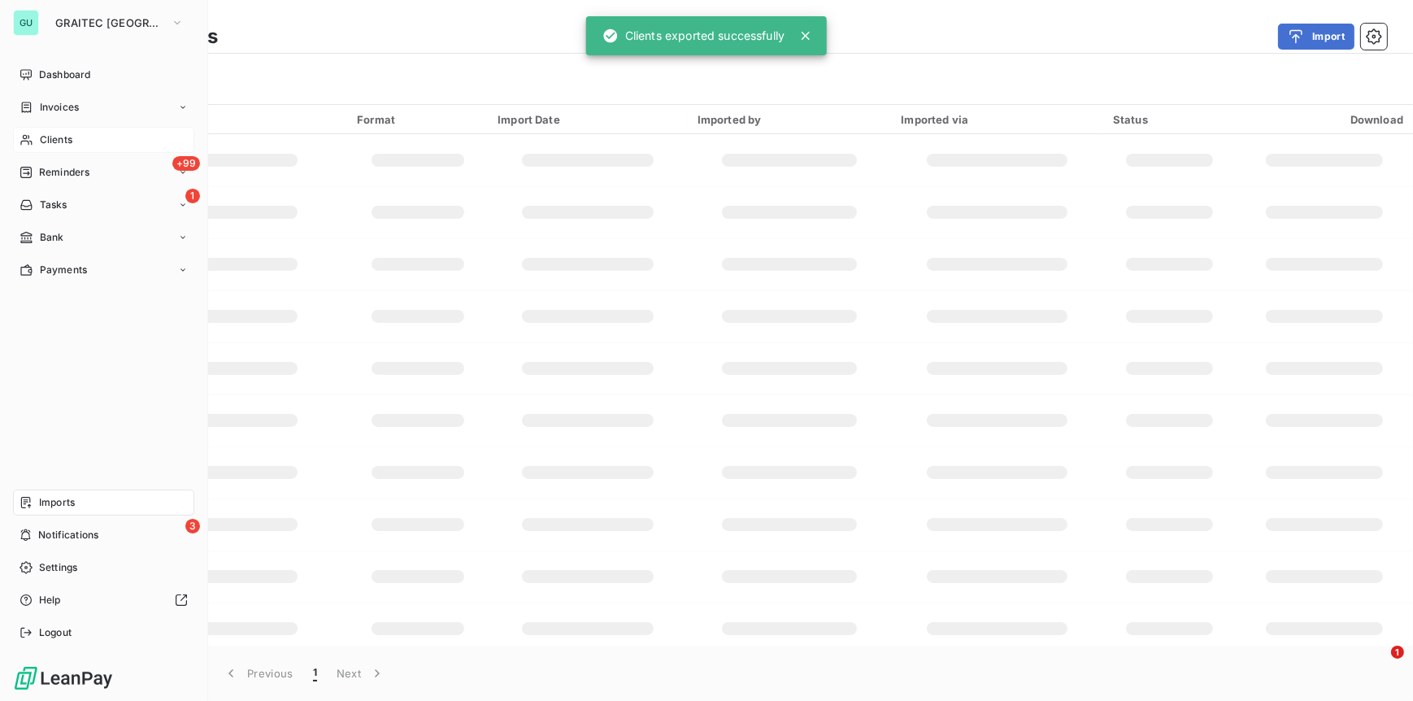
click at [69, 502] on span "Imports" at bounding box center [57, 502] width 36 height 15
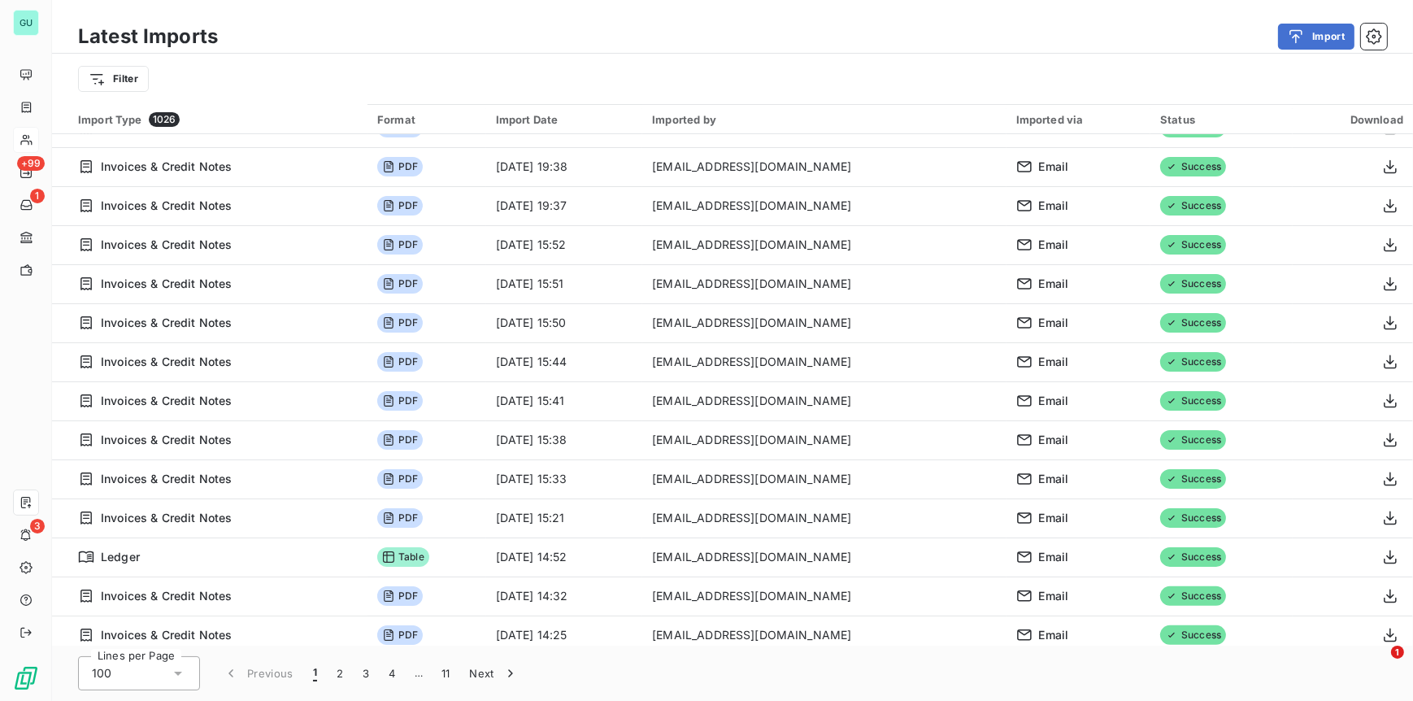
scroll to position [515, 0]
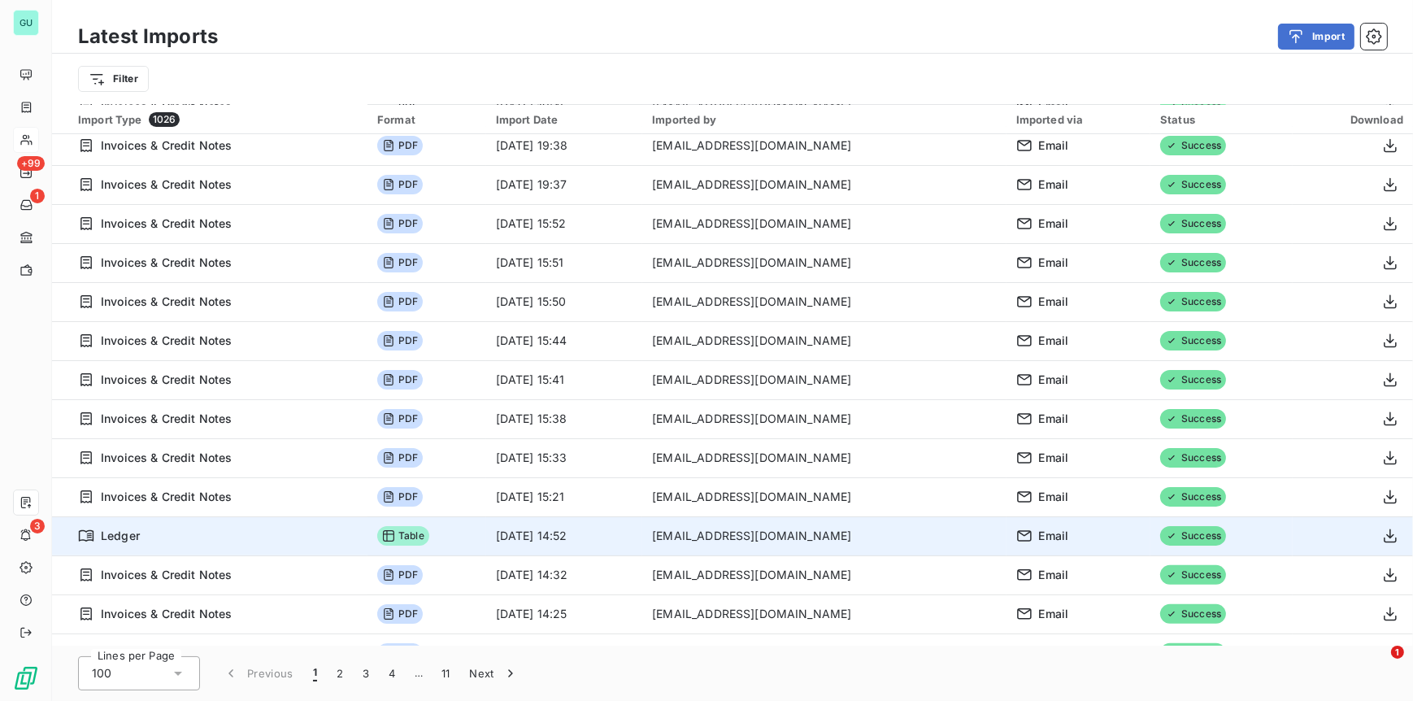
click at [102, 537] on span "Ledger" at bounding box center [120, 536] width 39 height 16
click at [1384, 533] on icon "button" at bounding box center [1390, 536] width 13 height 14
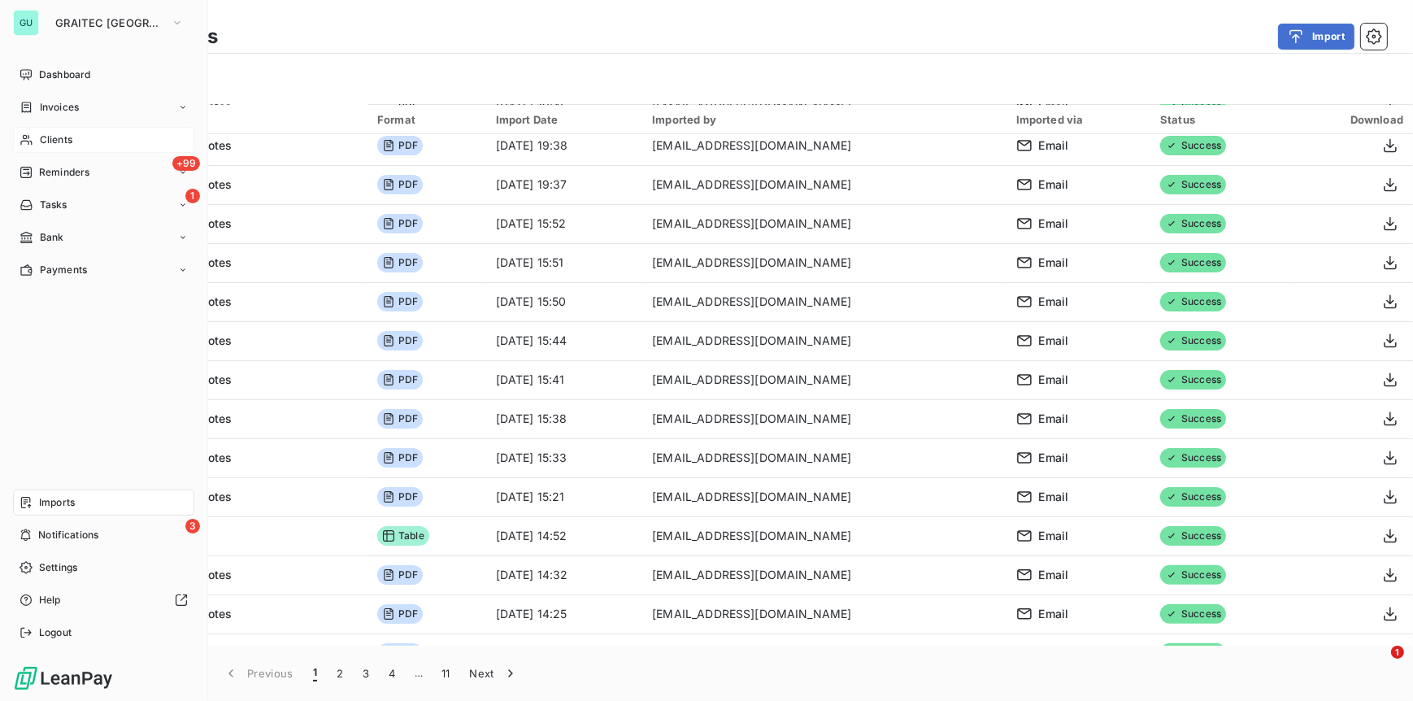
click at [61, 137] on span "Clients" at bounding box center [56, 140] width 33 height 15
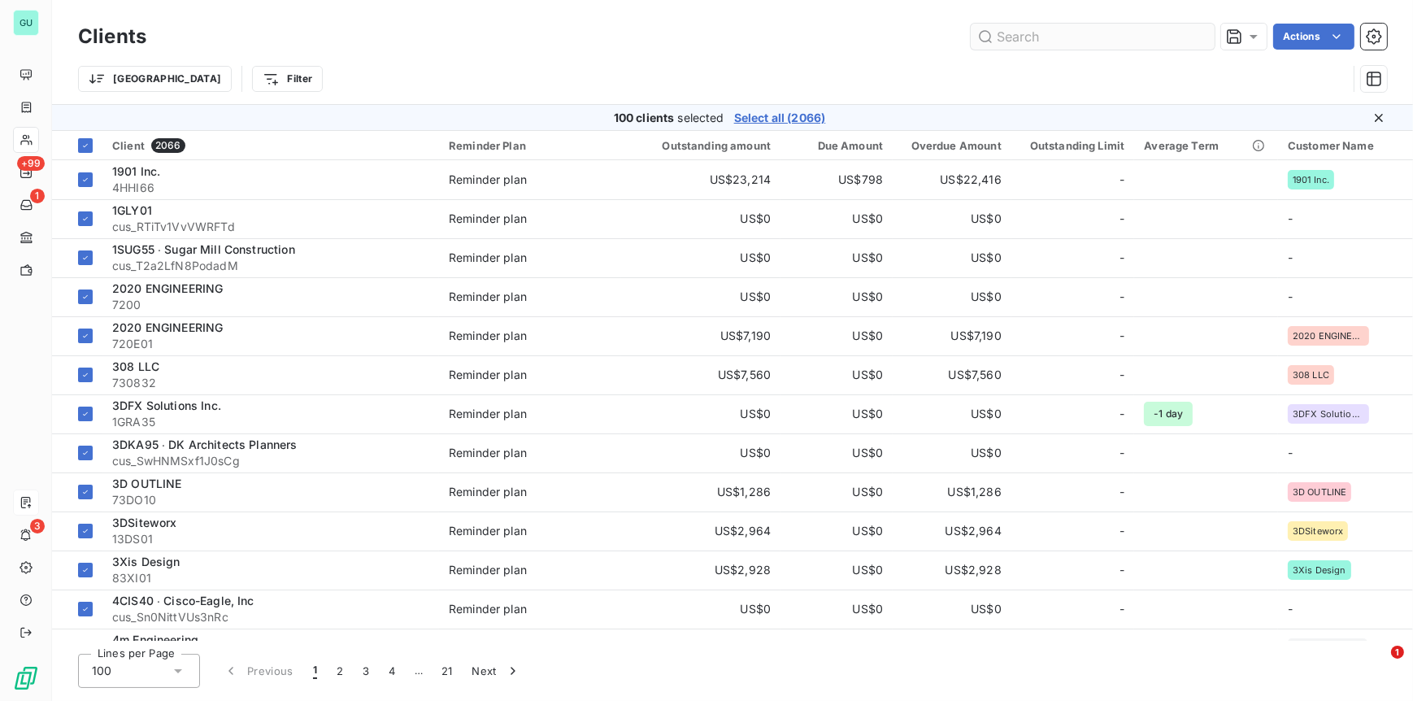
click at [1037, 38] on input "text" at bounding box center [1093, 37] width 244 height 26
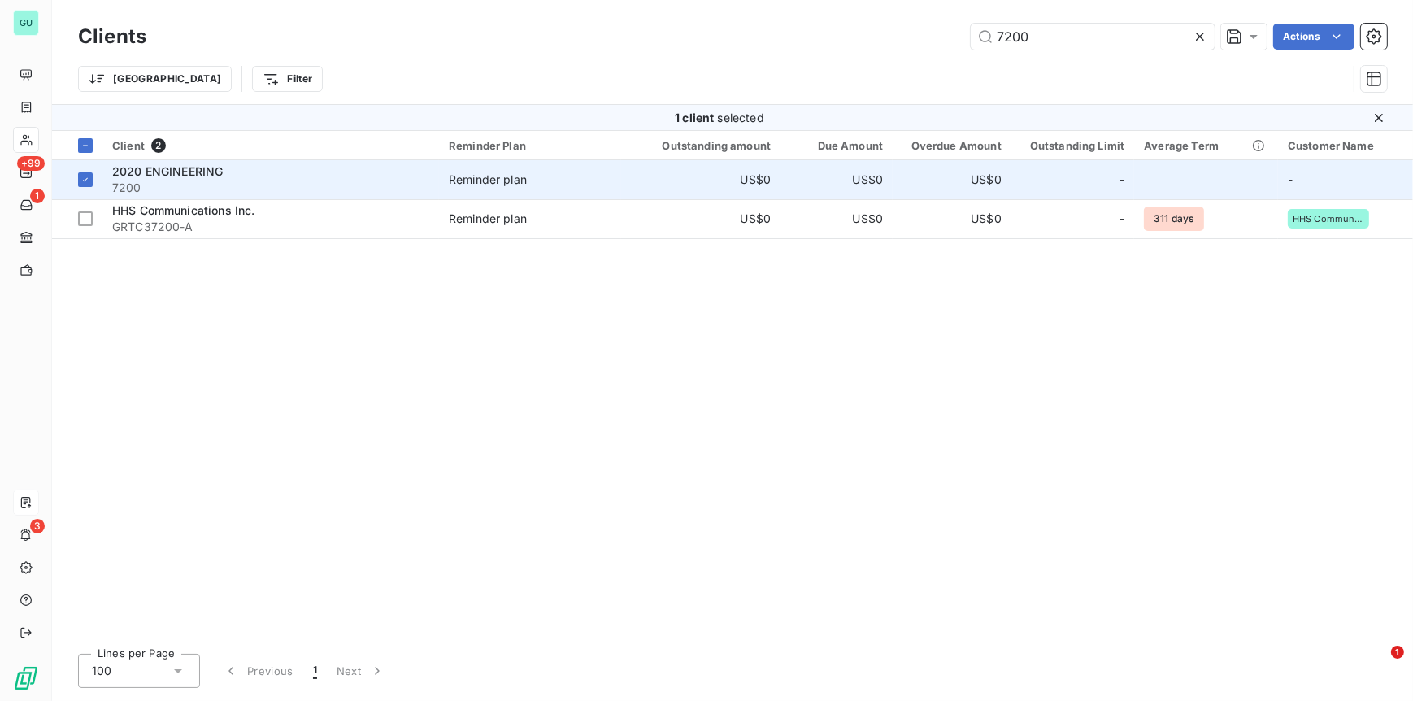
type input "7200"
click at [145, 176] on span "2020 ENGINEERING" at bounding box center [167, 171] width 111 height 14
click at [132, 176] on span "2020 ENGINEERING" at bounding box center [167, 171] width 111 height 14
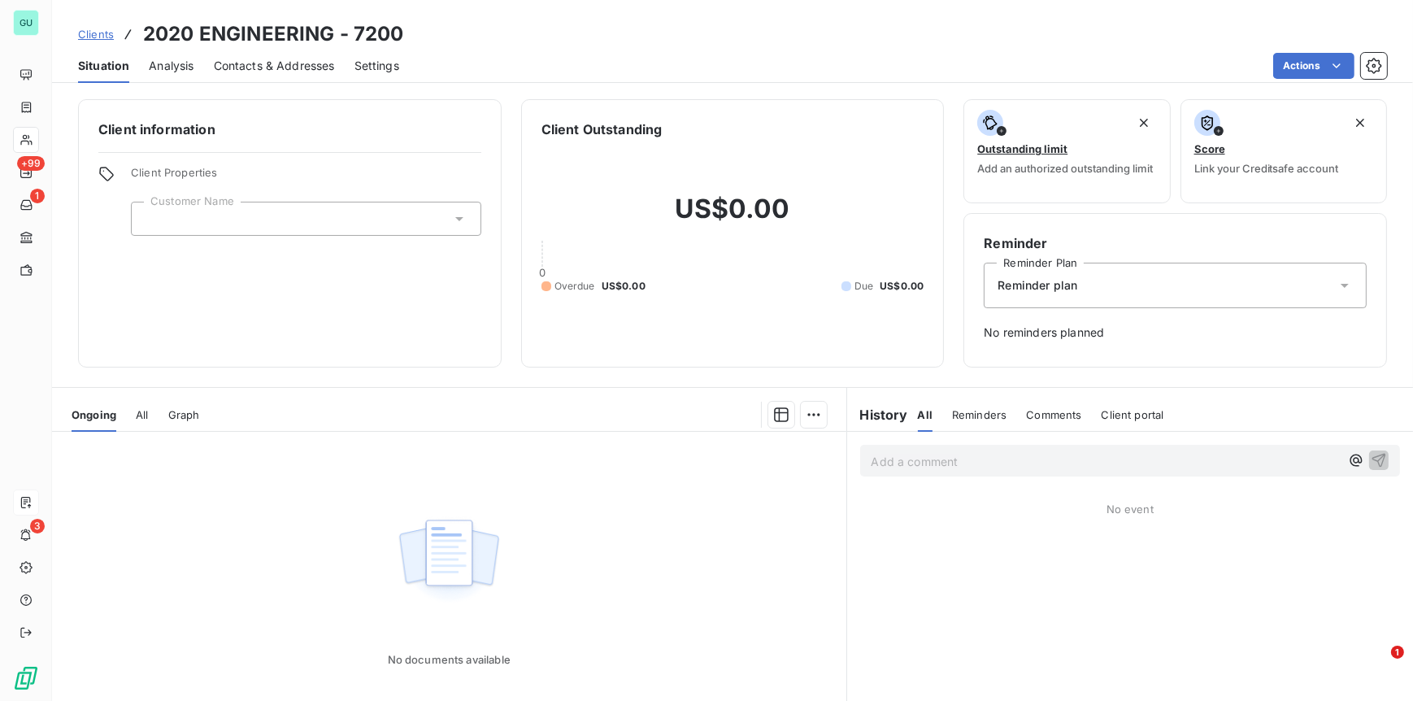
click at [98, 39] on span "Clients" at bounding box center [96, 34] width 36 height 13
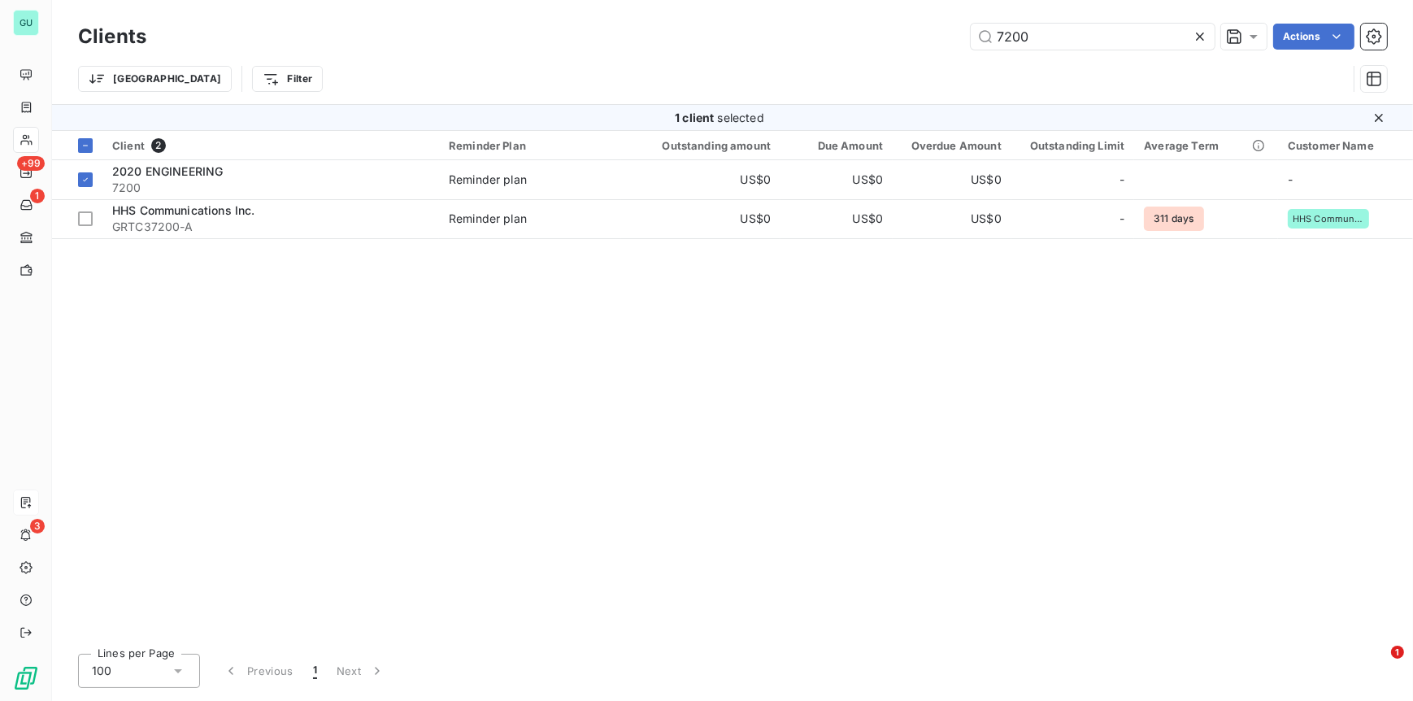
drag, startPoint x: 1055, startPoint y: 35, endPoint x: 875, endPoint y: 46, distance: 180.8
click at [875, 46] on div "7200 Actions" at bounding box center [776, 37] width 1221 height 26
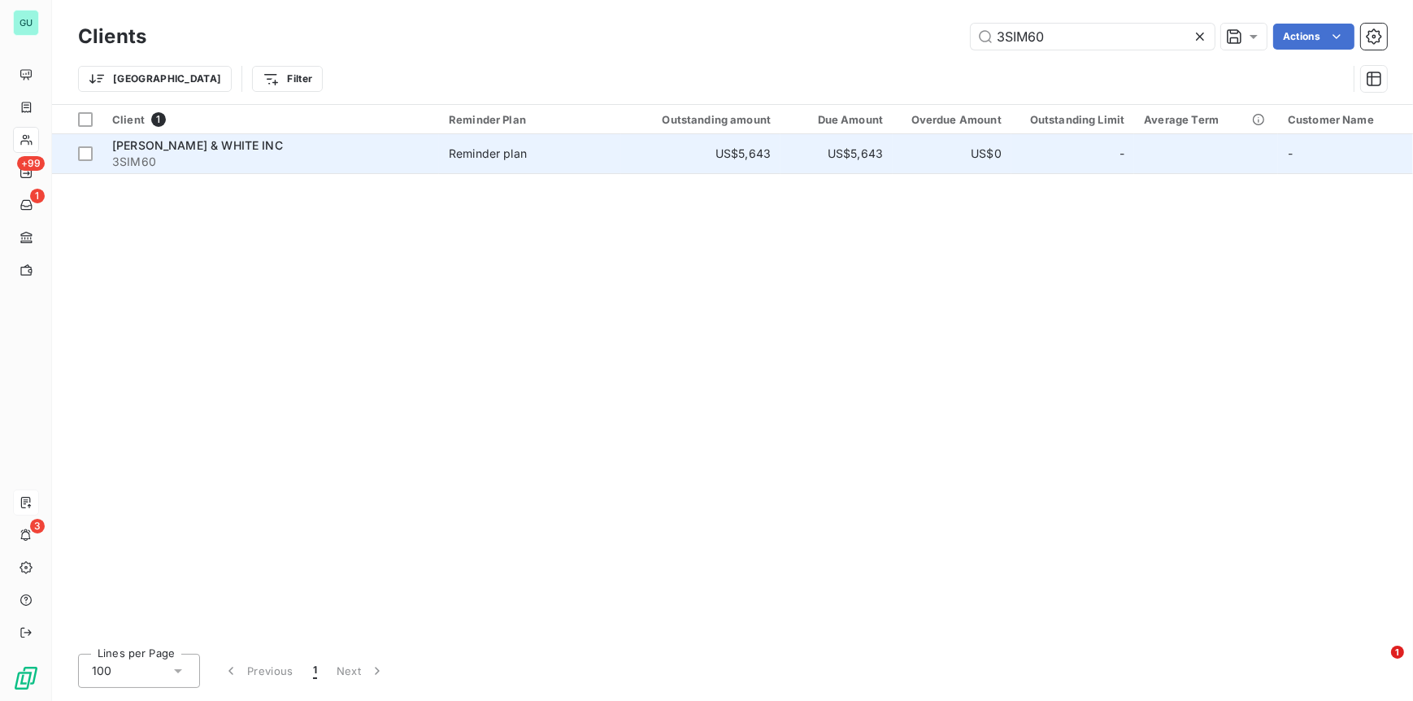
type input "3SIM60"
click at [145, 154] on span "3SIM60" at bounding box center [270, 162] width 317 height 16
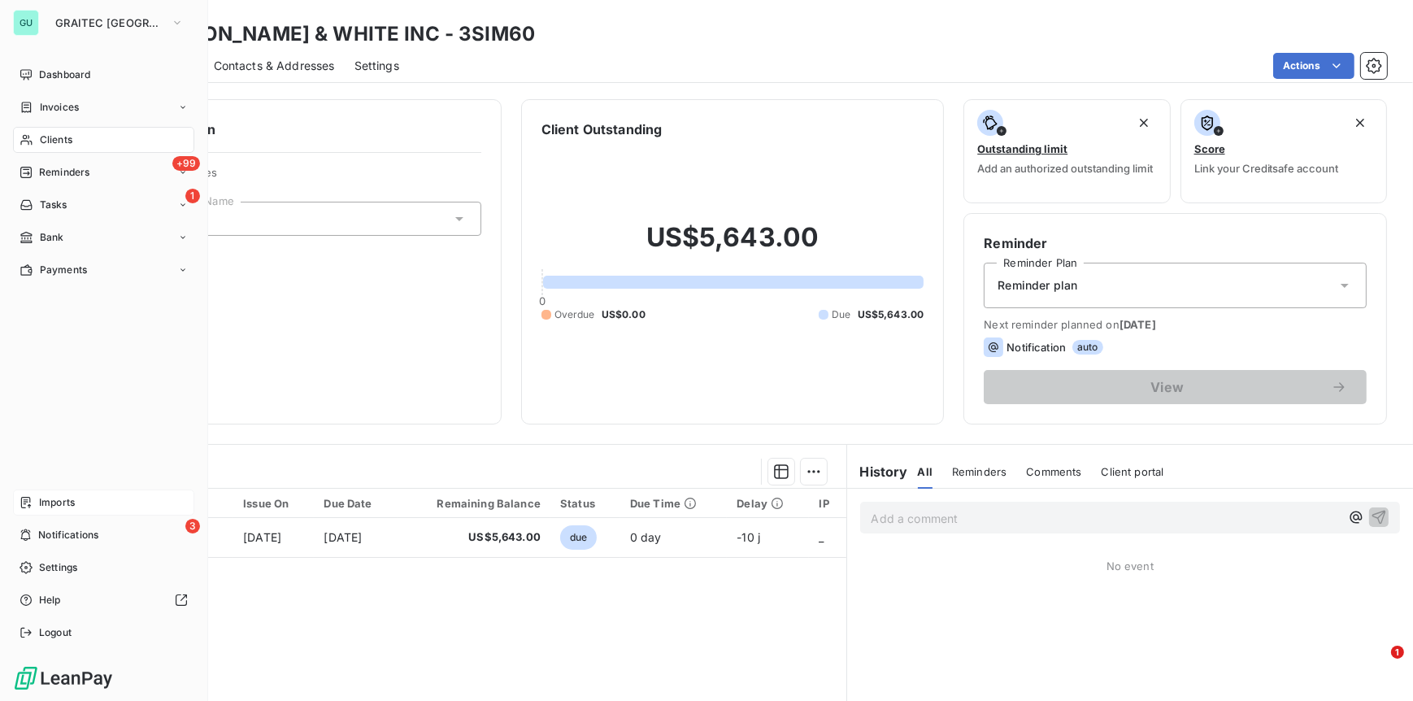
click at [54, 146] on span "Clients" at bounding box center [56, 140] width 33 height 15
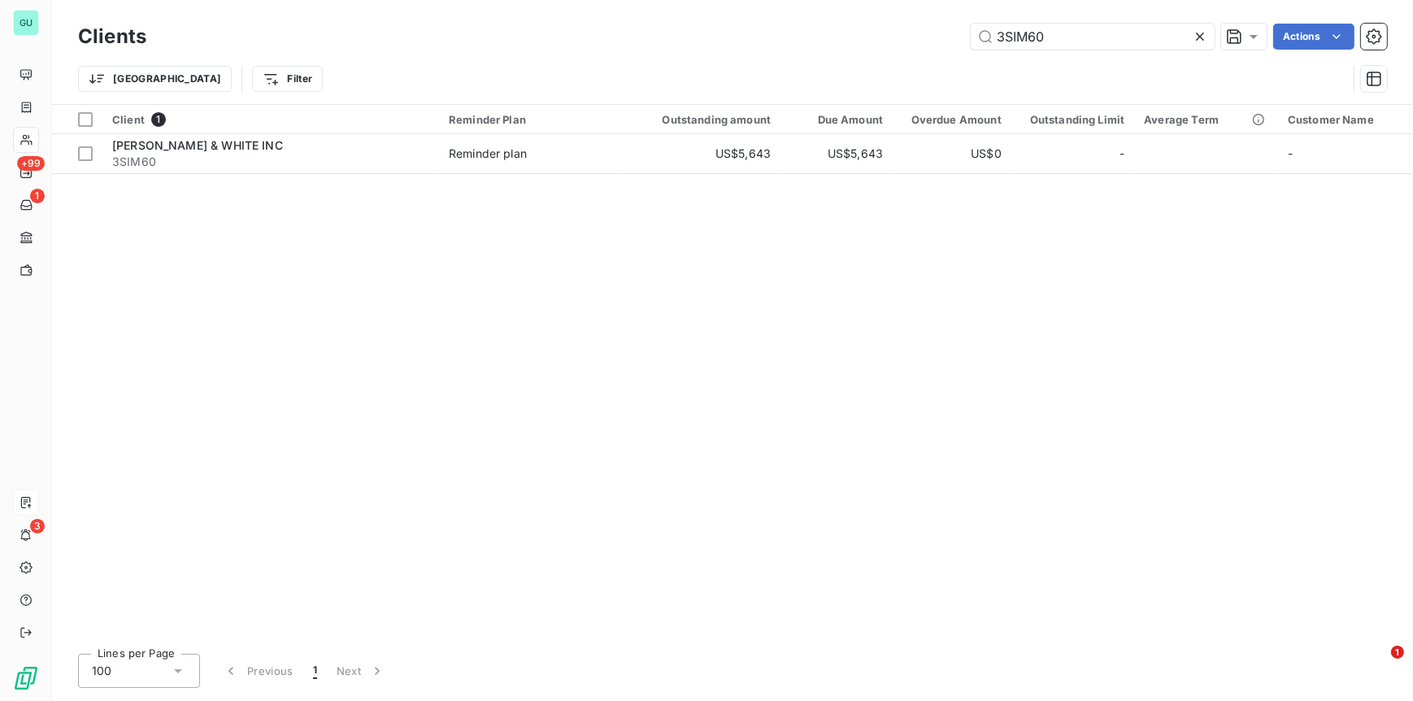
drag, startPoint x: 1091, startPoint y: 35, endPoint x: 902, endPoint y: 32, distance: 188.6
click at [902, 32] on div "3SIM60 Actions" at bounding box center [776, 37] width 1221 height 26
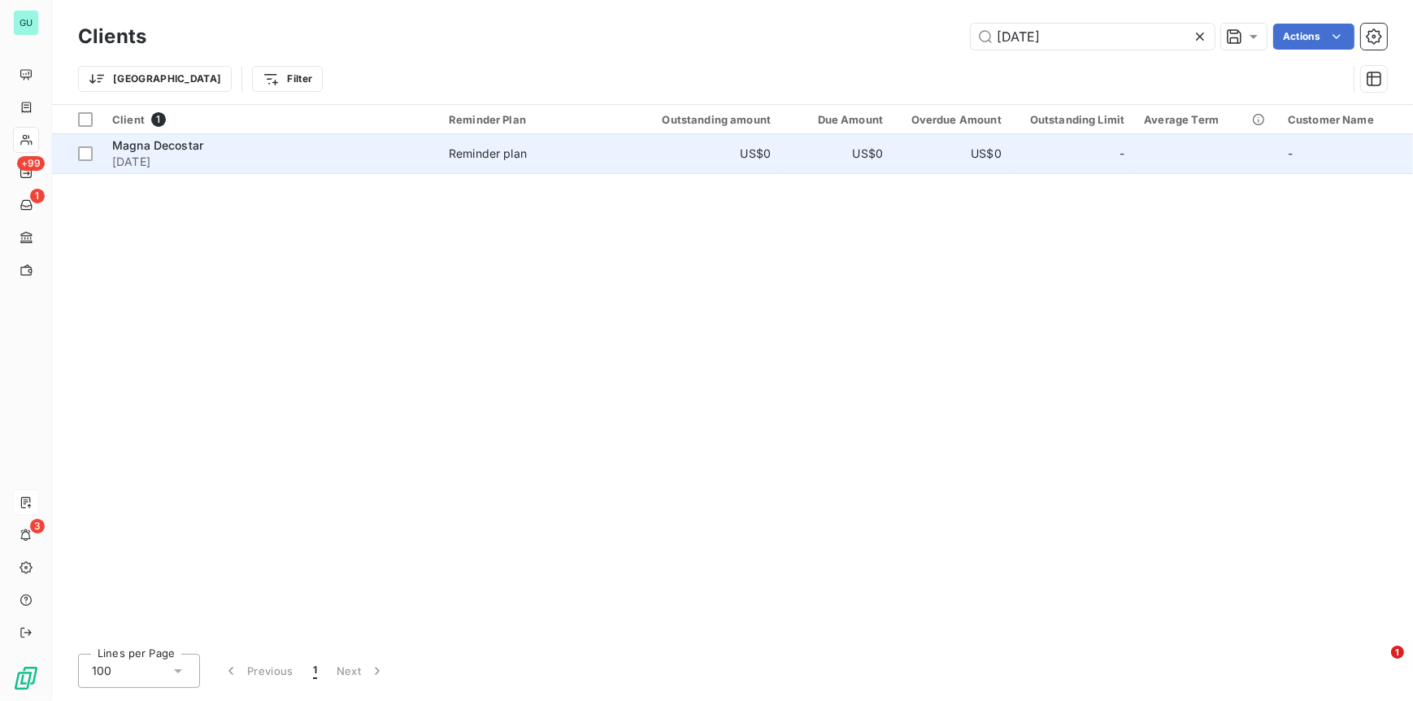
type input "[DATE]"
click at [135, 154] on span "[DATE]" at bounding box center [270, 162] width 317 height 16
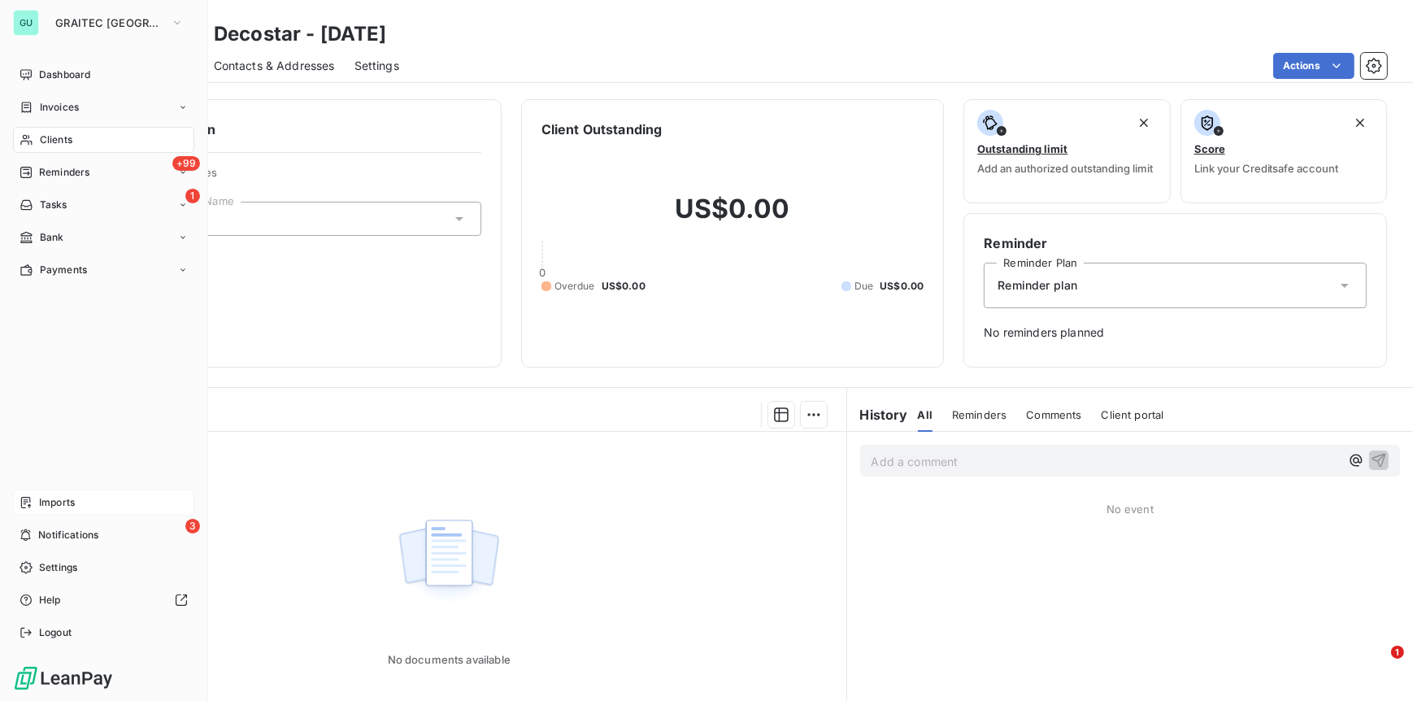
click at [56, 137] on span "Clients" at bounding box center [56, 140] width 33 height 15
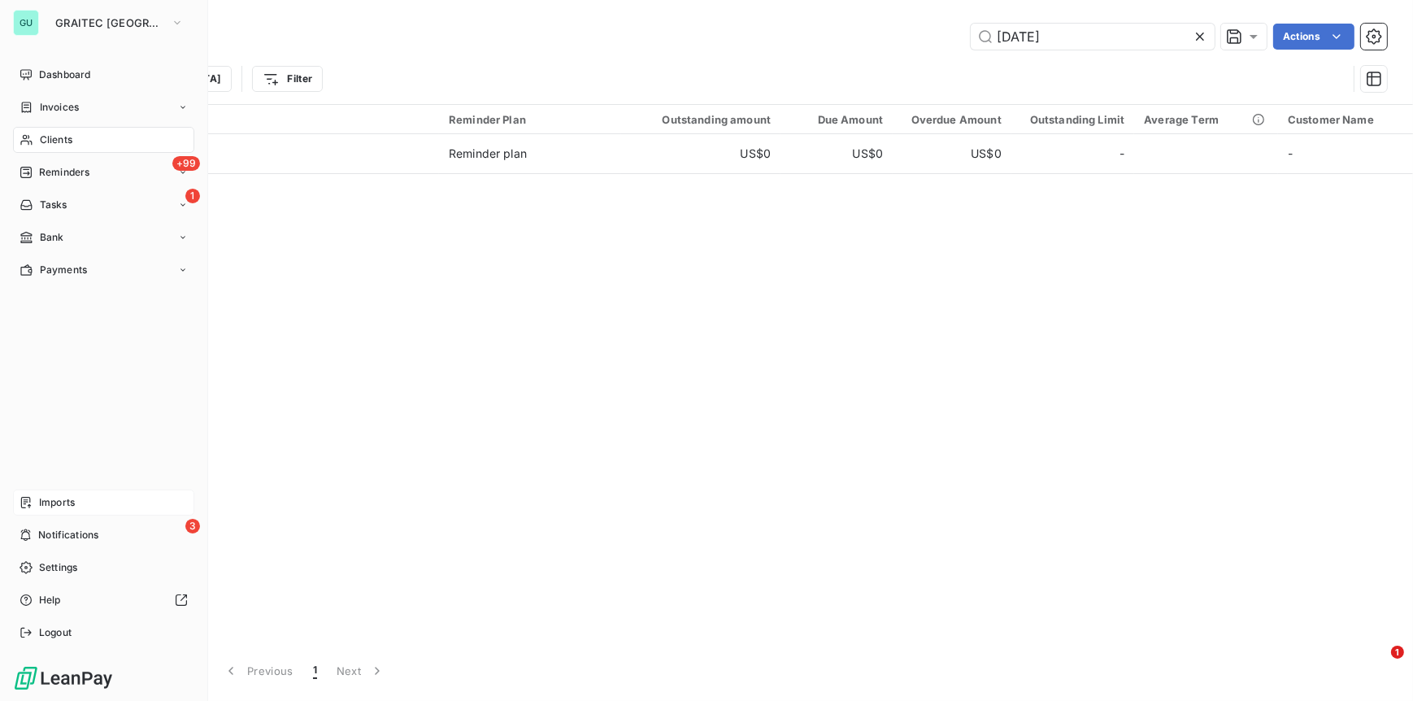
click at [59, 141] on span "Clients" at bounding box center [56, 140] width 33 height 15
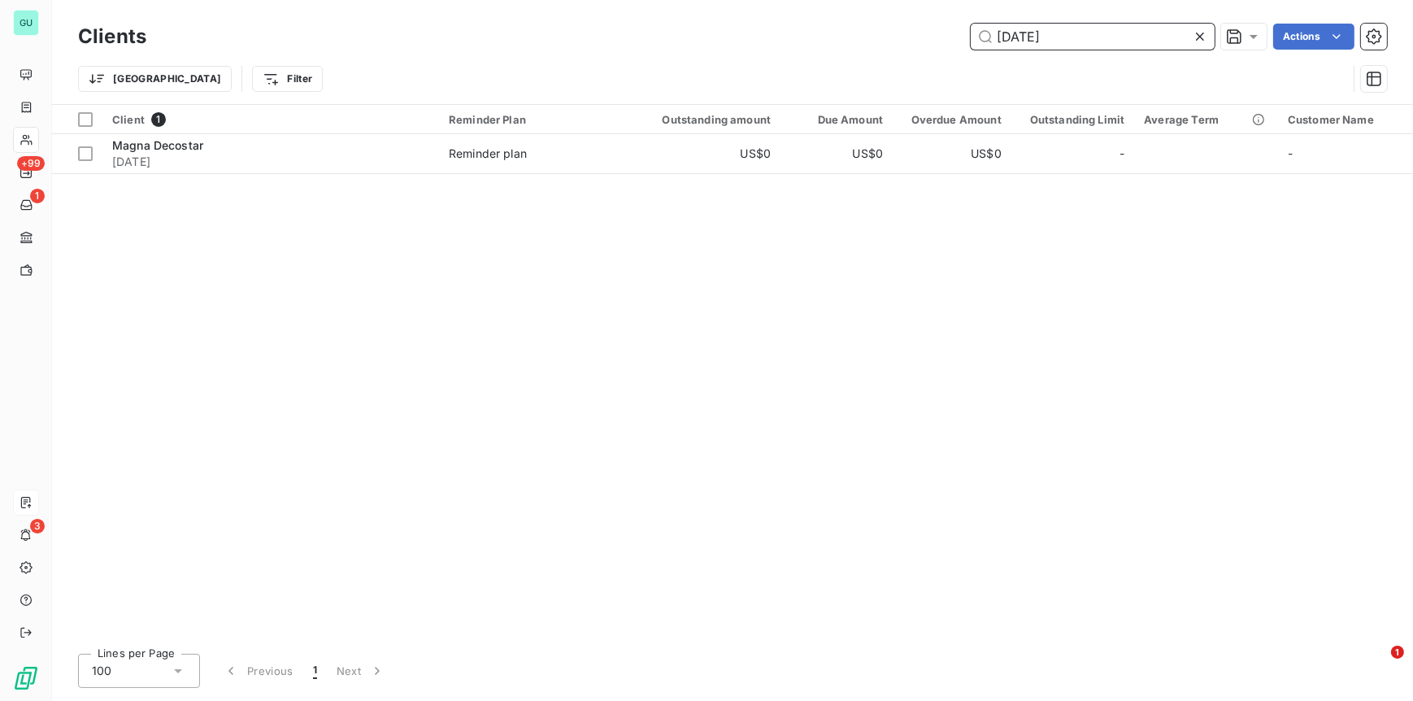
click at [1088, 35] on input "[DATE]" at bounding box center [1093, 37] width 244 height 26
drag, startPoint x: 1082, startPoint y: 37, endPoint x: 1072, endPoint y: 37, distance: 9.8
click at [1073, 37] on input "[DATE]" at bounding box center [1093, 37] width 244 height 26
drag, startPoint x: 1075, startPoint y: 37, endPoint x: 954, endPoint y: 37, distance: 120.3
click at [954, 37] on div "[DATE] Actions" at bounding box center [776, 37] width 1221 height 26
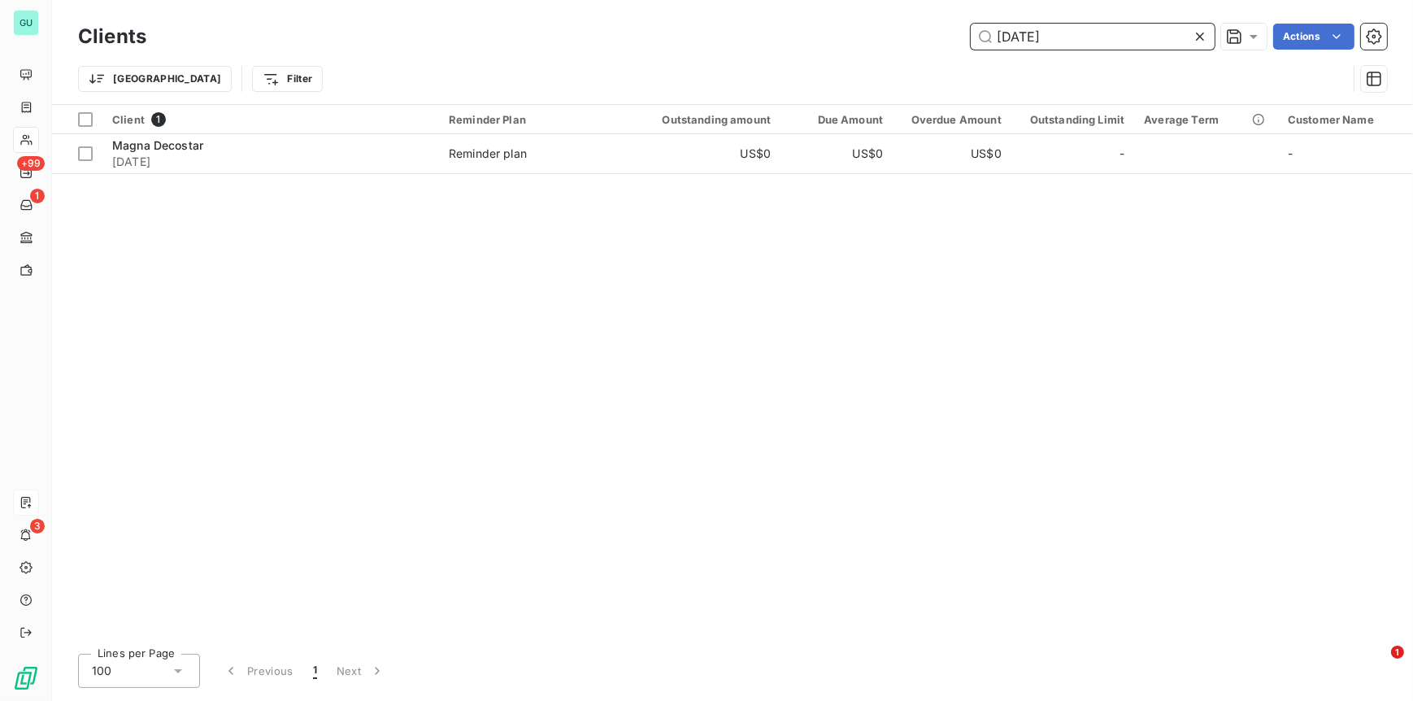
paste input "GRTC26565-A"
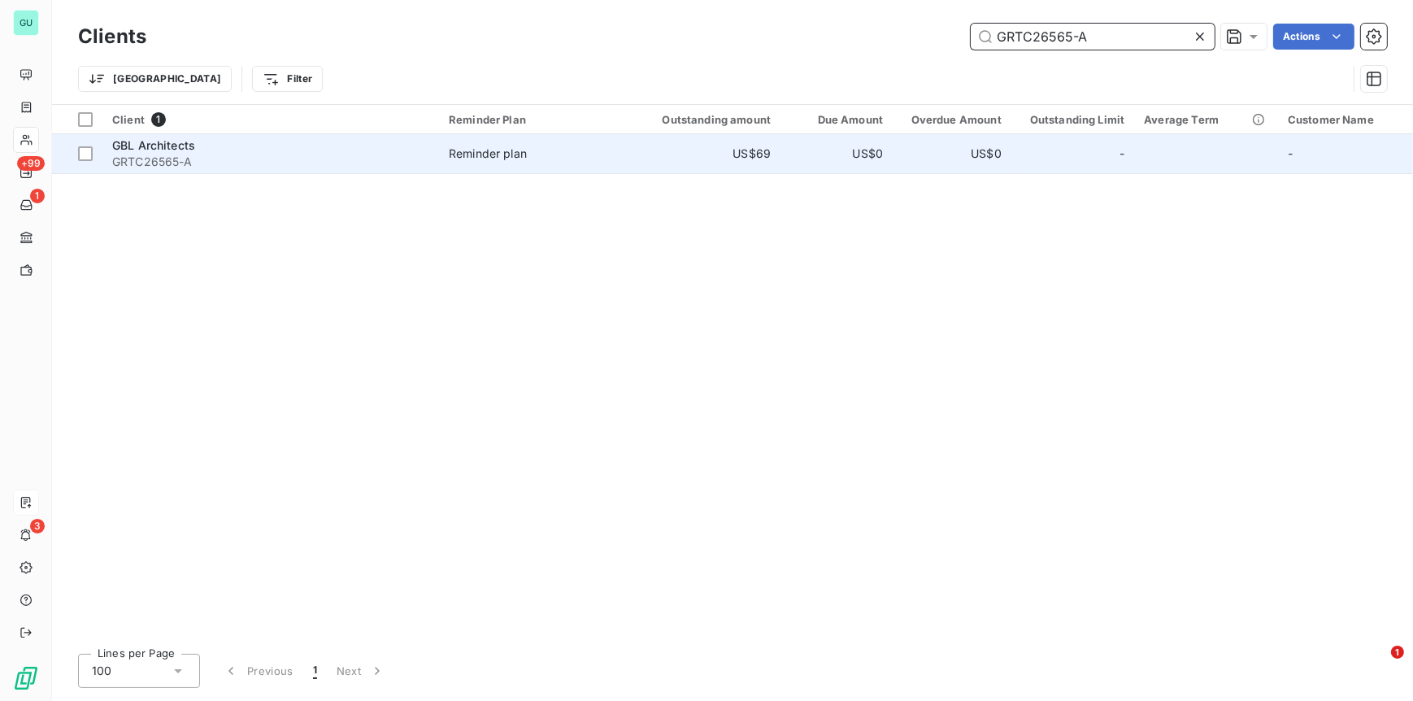
type input "GRTC26565-A"
click at [159, 155] on span "GRTC26565-A" at bounding box center [270, 162] width 317 height 16
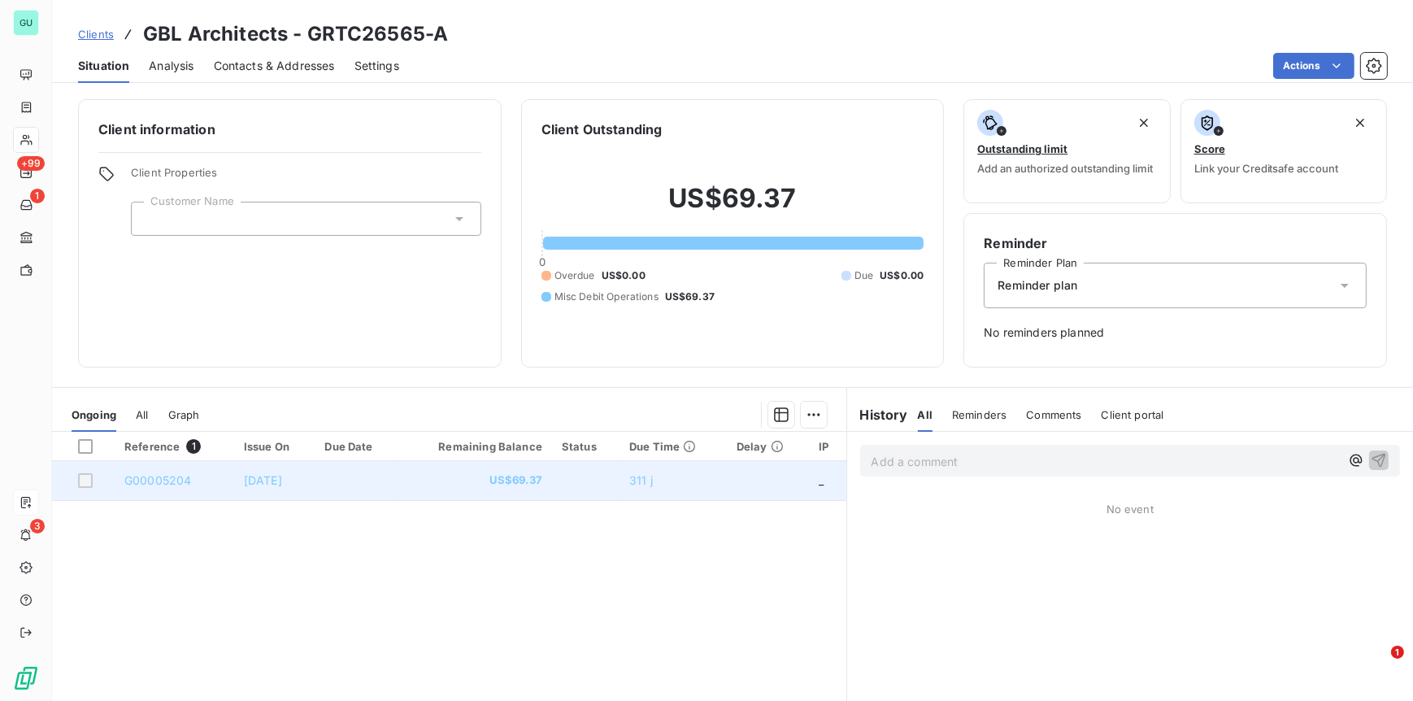
click at [170, 474] on span "G00005204" at bounding box center [157, 480] width 67 height 14
click at [168, 476] on span "G00005204" at bounding box center [157, 480] width 67 height 14
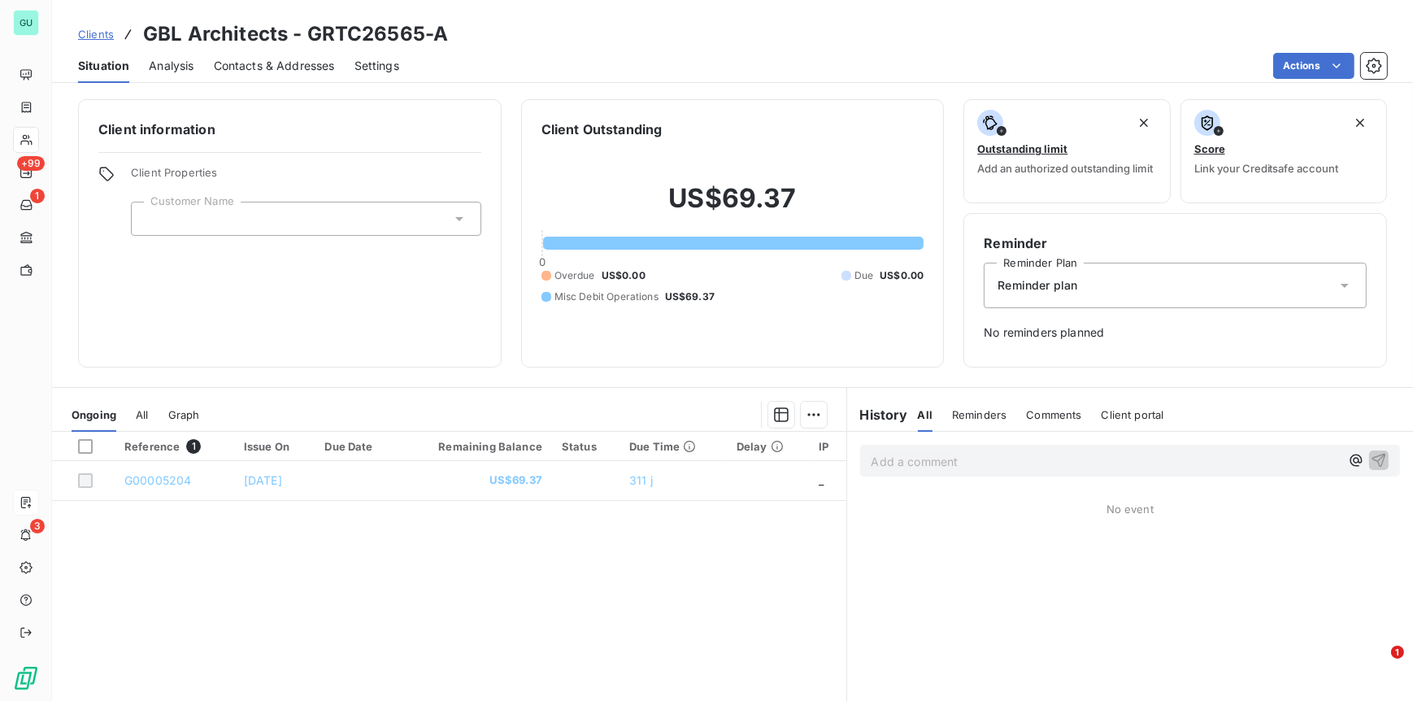
drag, startPoint x: 638, startPoint y: 644, endPoint x: 685, endPoint y: 650, distance: 46.8
click at [638, 644] on div "Reference 1 Issue On Due Date Remaining Balance Status Due Time Delay IP G00005…" at bounding box center [449, 588] width 794 height 313
click at [263, 302] on div "Client information Client Properties Customer Name" at bounding box center [290, 233] width 424 height 268
click at [89, 38] on span "Clients" at bounding box center [96, 34] width 36 height 13
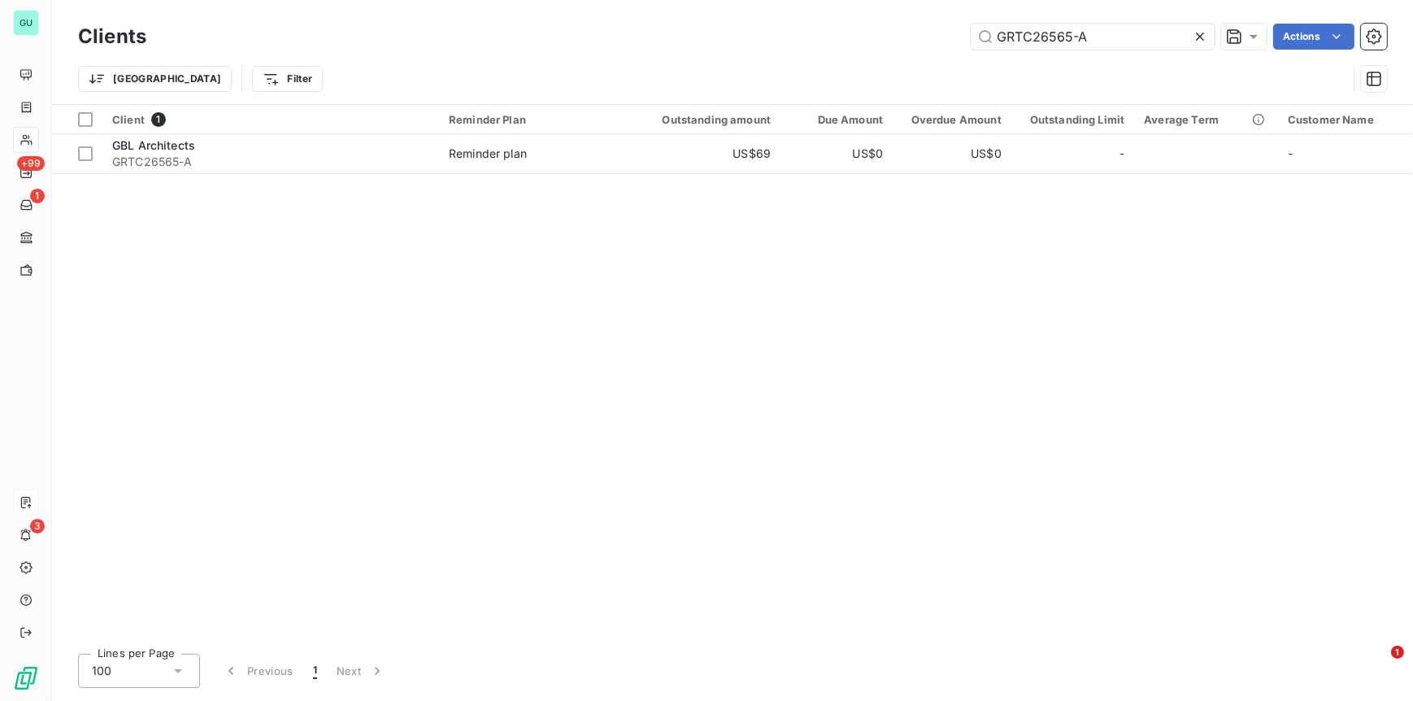
drag, startPoint x: 1129, startPoint y: 41, endPoint x: 850, endPoint y: 30, distance: 279.0
click at [850, 30] on div "GRTC26565-A Actions" at bounding box center [776, 37] width 1221 height 26
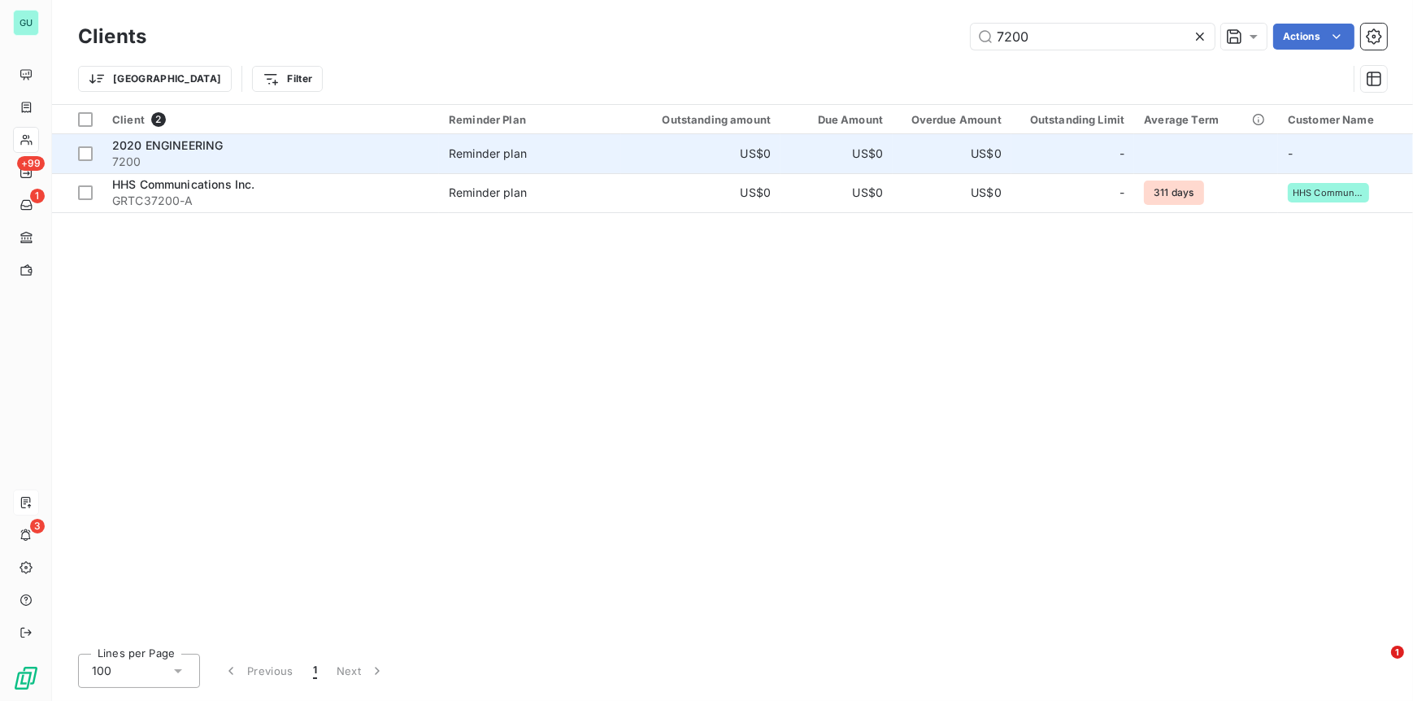
type input "7200"
click at [151, 151] on div "2020 ENGINEERING" at bounding box center [270, 145] width 317 height 16
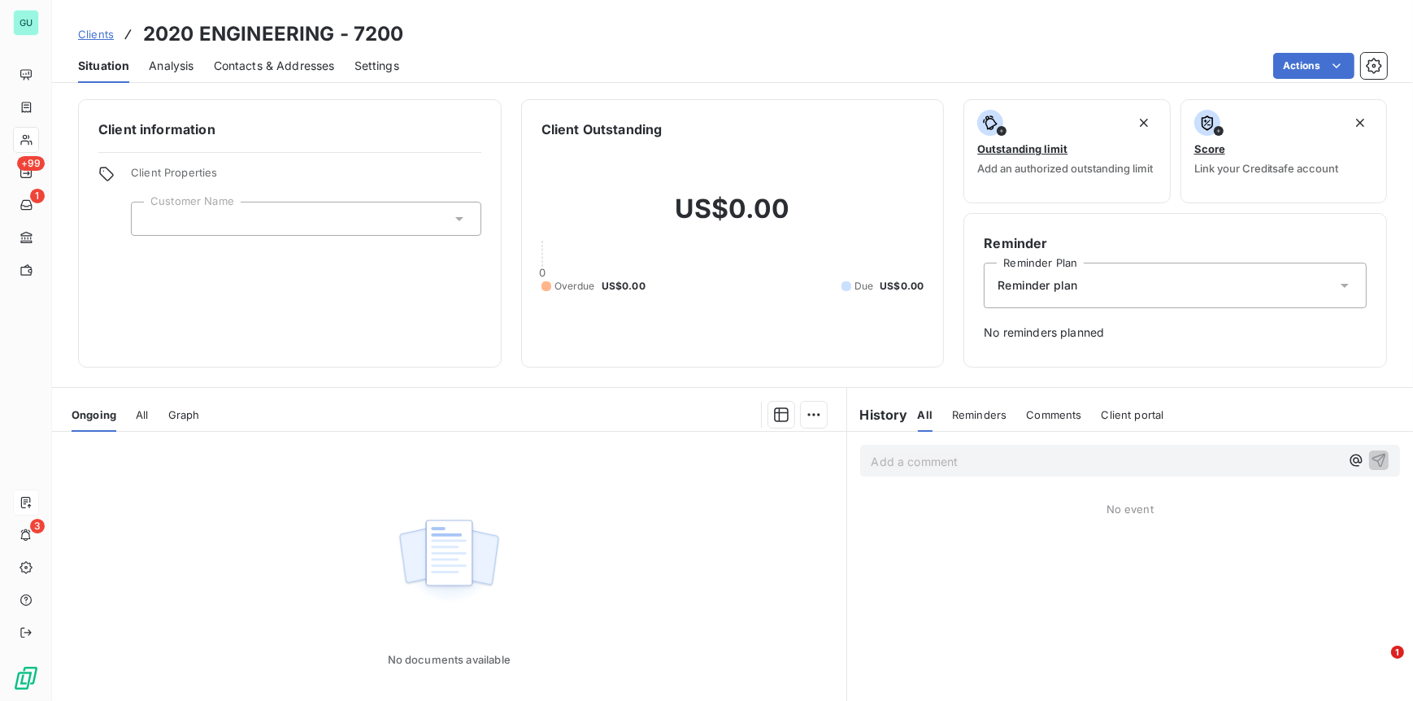
click at [85, 36] on span "Clients" at bounding box center [96, 34] width 36 height 13
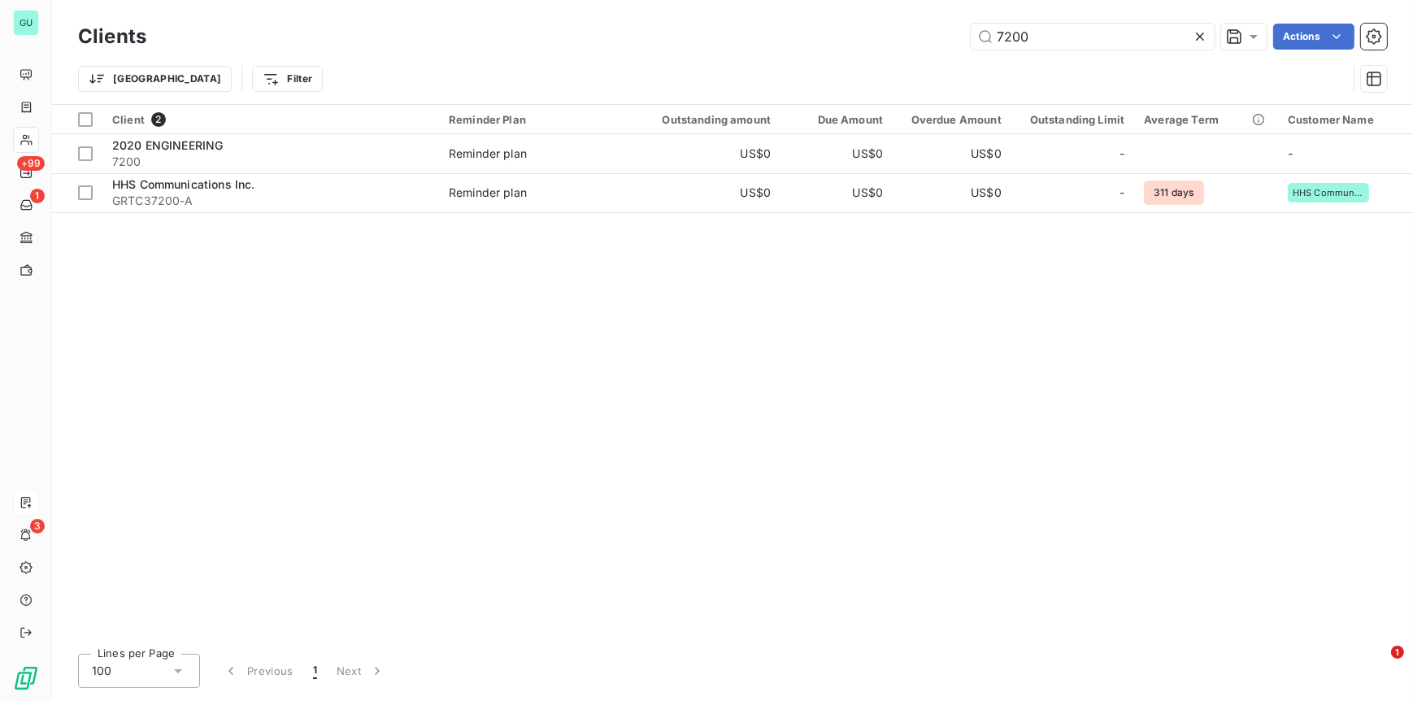
drag, startPoint x: 1045, startPoint y: 41, endPoint x: 939, endPoint y: 33, distance: 106.7
click at [939, 33] on div "7200 Actions" at bounding box center [776, 37] width 1221 height 26
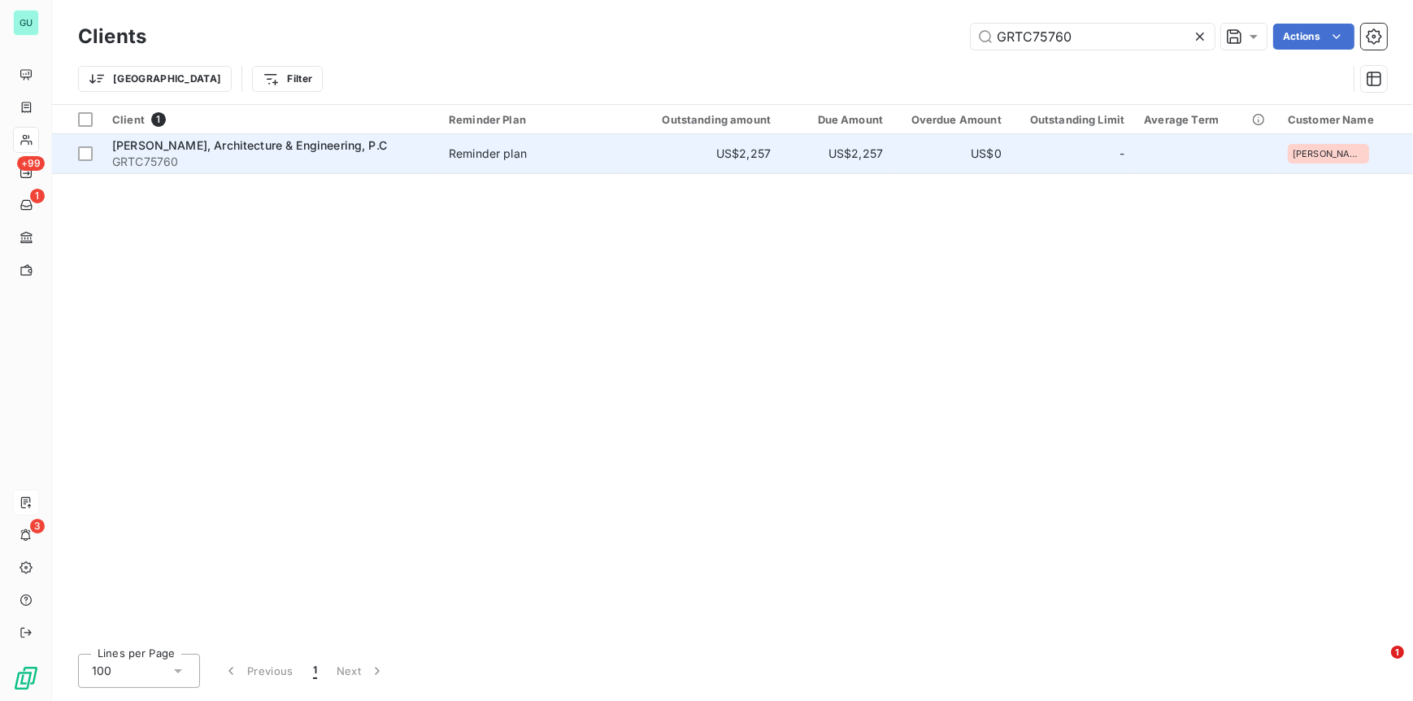
type input "GRTC75760"
click at [256, 147] on span "[PERSON_NAME], Architecture & Engineering, P.C" at bounding box center [249, 145] width 275 height 14
